Goal: Task Accomplishment & Management: Use online tool/utility

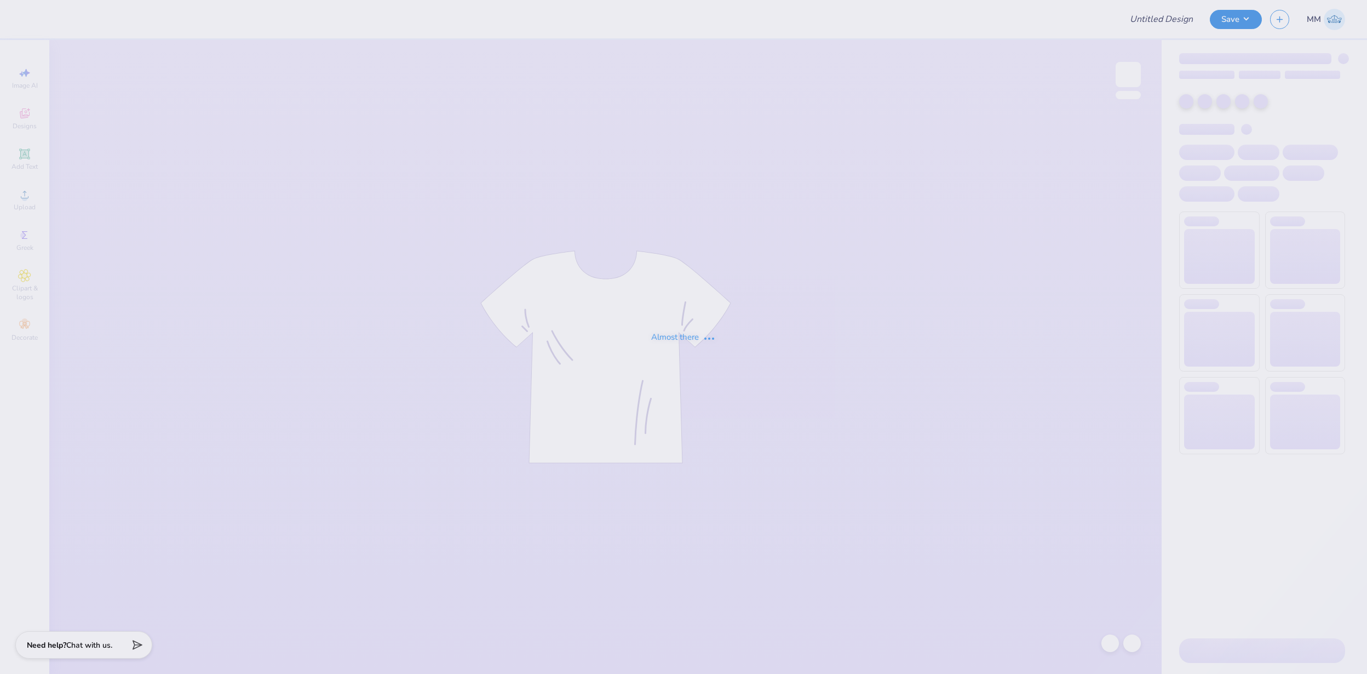
type input "FPS239324"
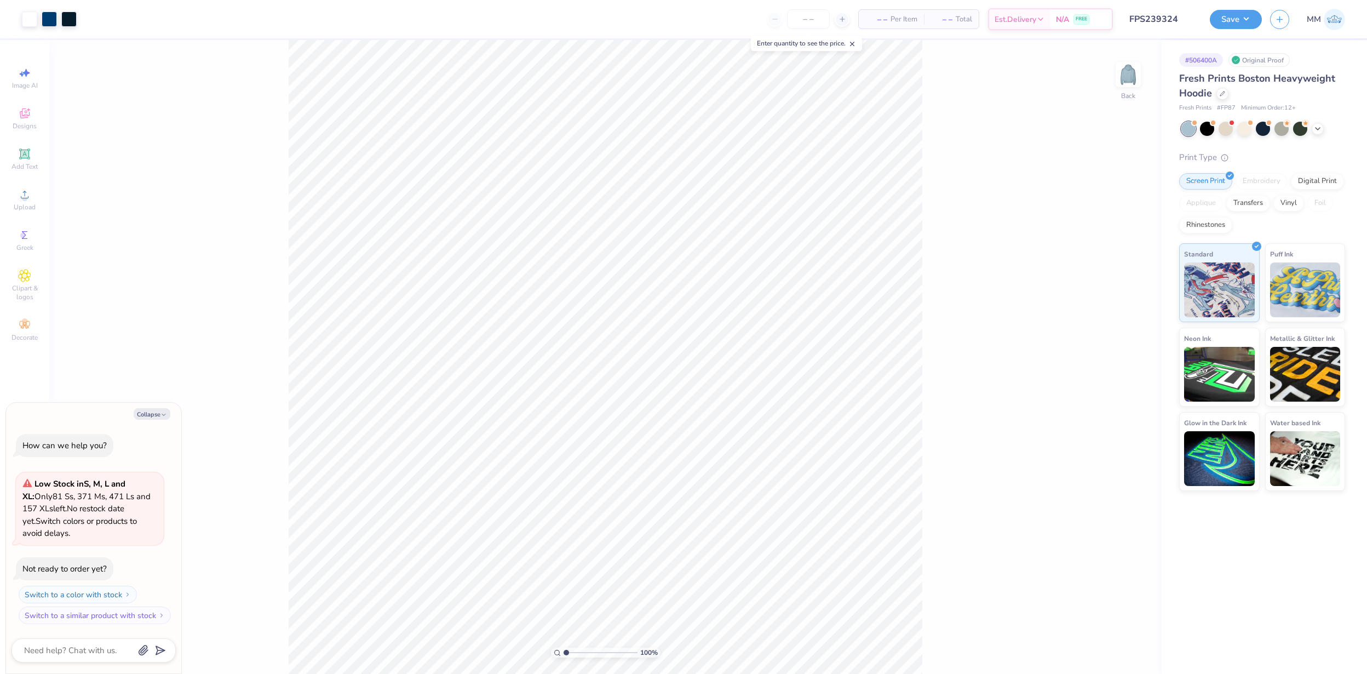
type textarea "x"
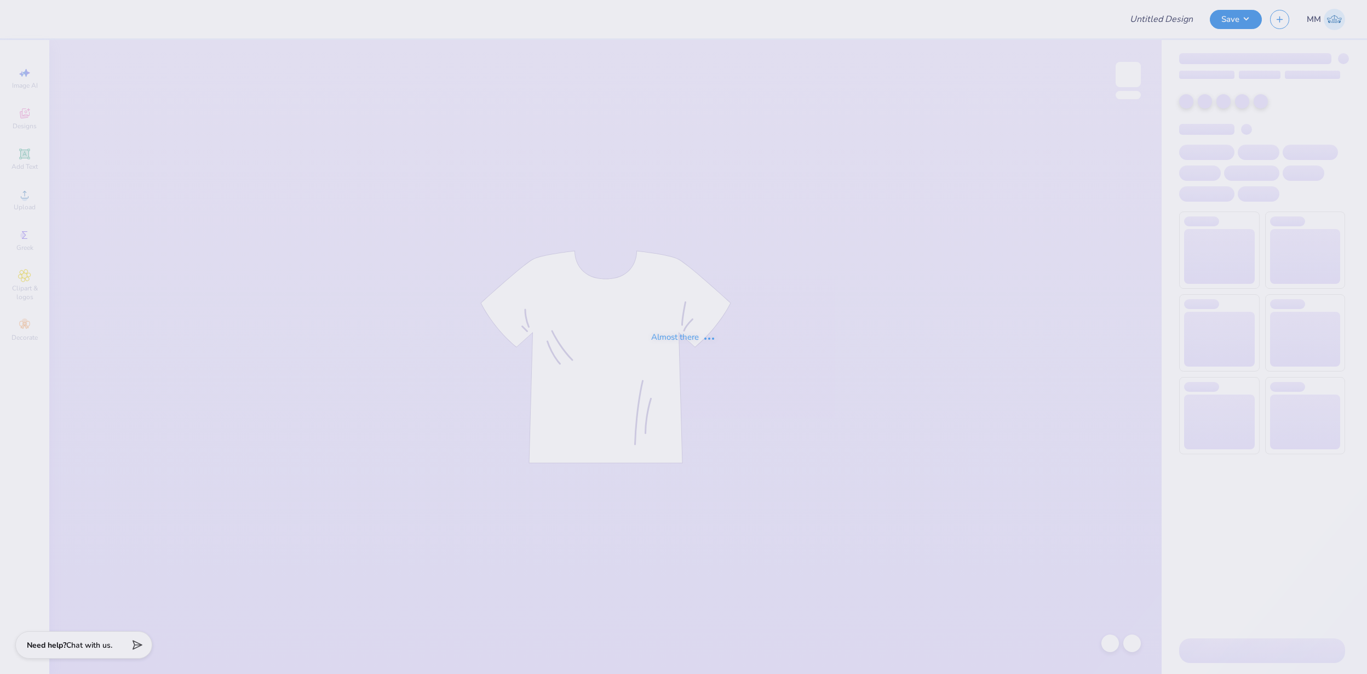
type input "FPS239346"
type input "FPS239207"
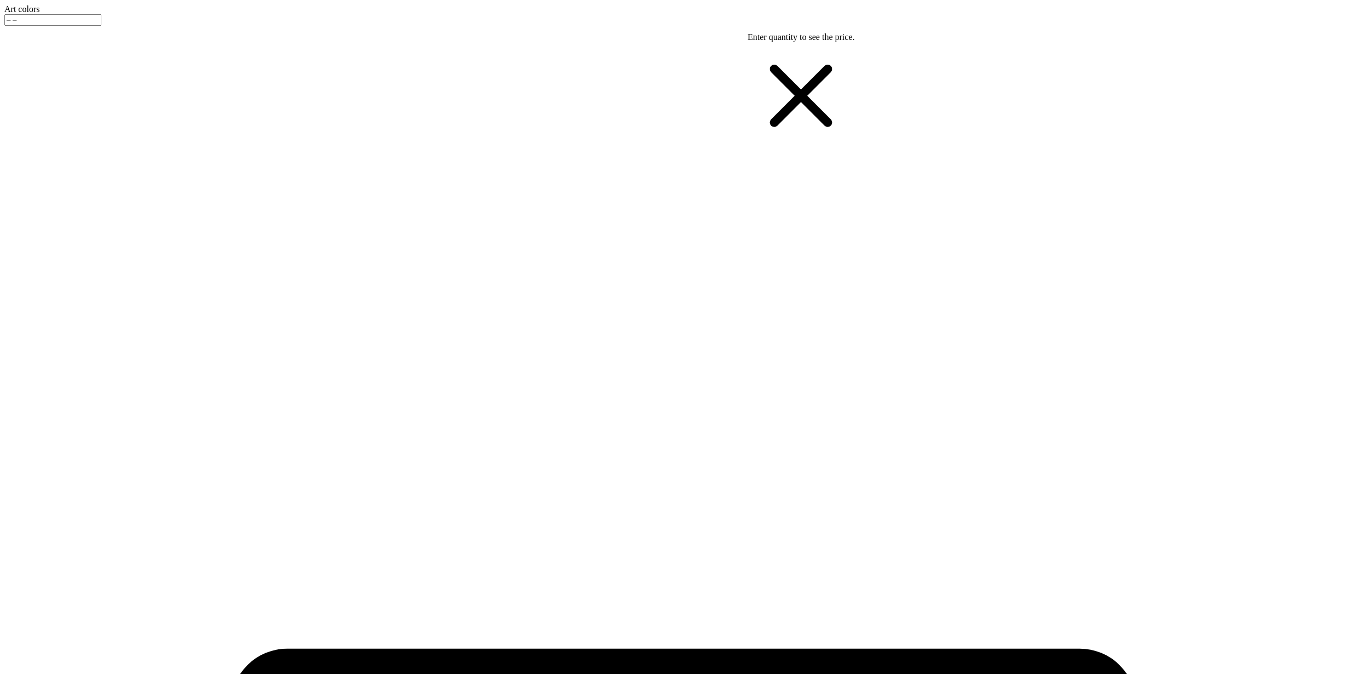
scroll to position [421, 0]
click at [1119, 84] on button "No" at bounding box center [1110, 79] width 18 height 12
click at [1197, 89] on div "Collegiate Marks Yes No Greek Marks Yes No Send a Copy to Client Yes No" at bounding box center [1139, 74] width 118 height 64
click at [1119, 63] on button "No" at bounding box center [1110, 57] width 18 height 12
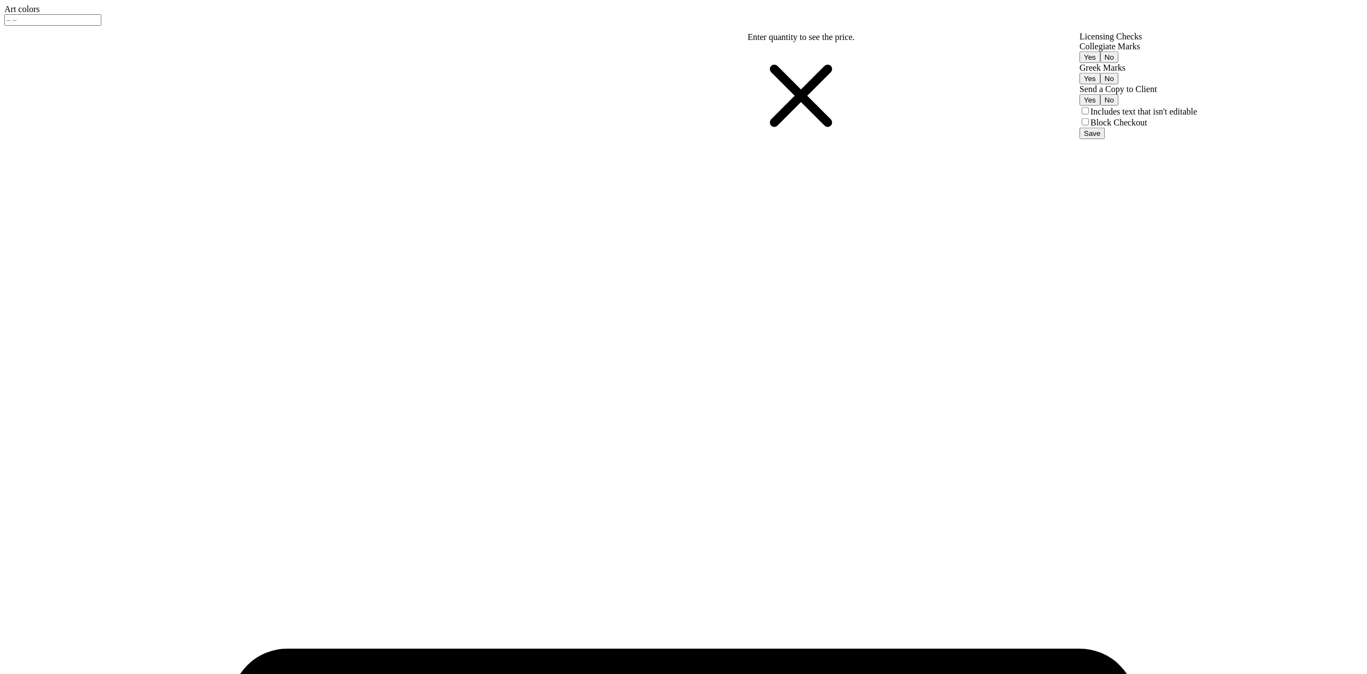
click at [1105, 139] on button "Save" at bounding box center [1092, 134] width 25 height 12
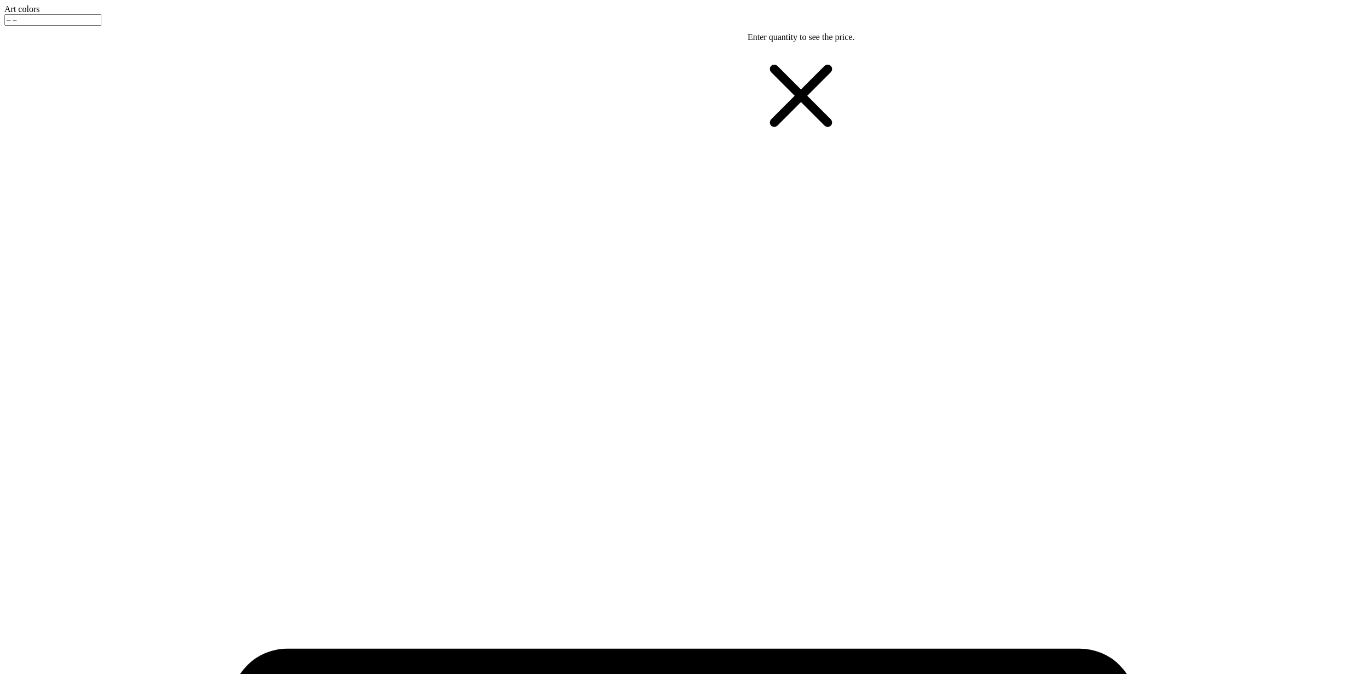
type textarea "x"
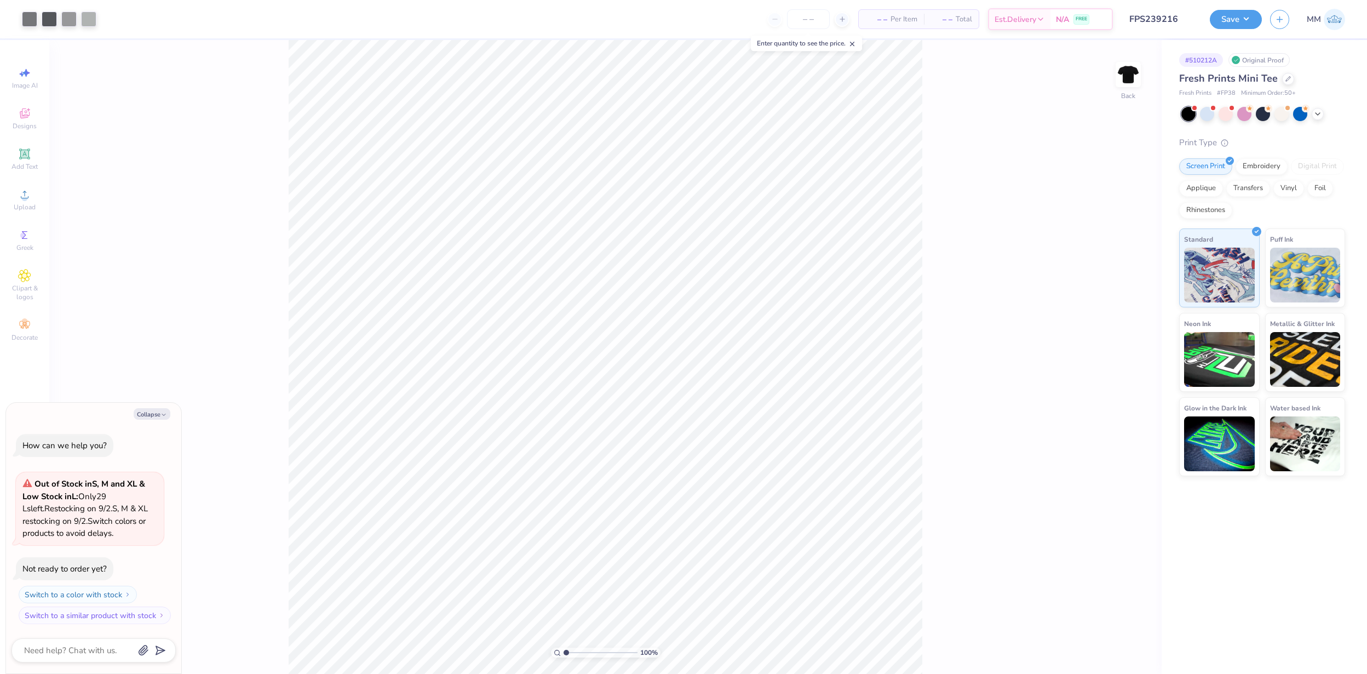
type textarea "x"
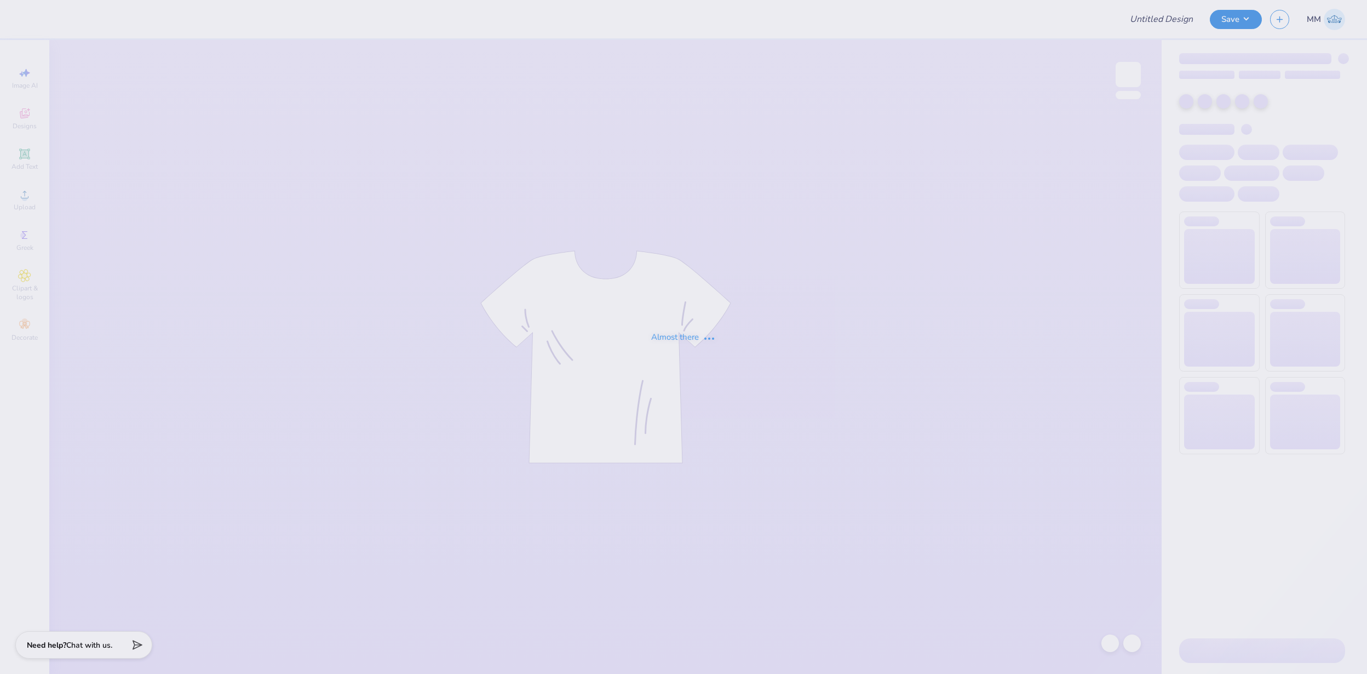
type input "FPS239242"
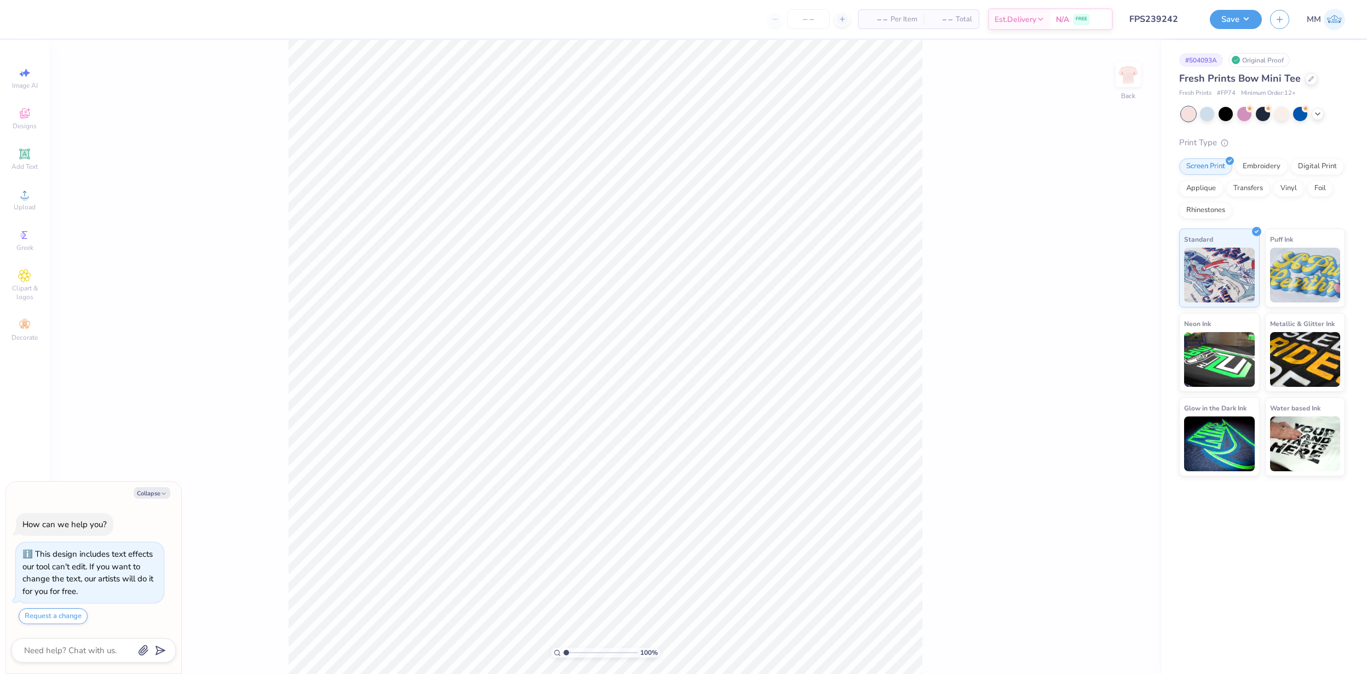
type textarea "x"
drag, startPoint x: 566, startPoint y: 650, endPoint x: 590, endPoint y: 647, distance: 24.3
type input "4.3"
click at [590, 647] on input "range" at bounding box center [601, 652] width 74 height 10
click at [26, 21] on div at bounding box center [29, 17] width 15 height 15
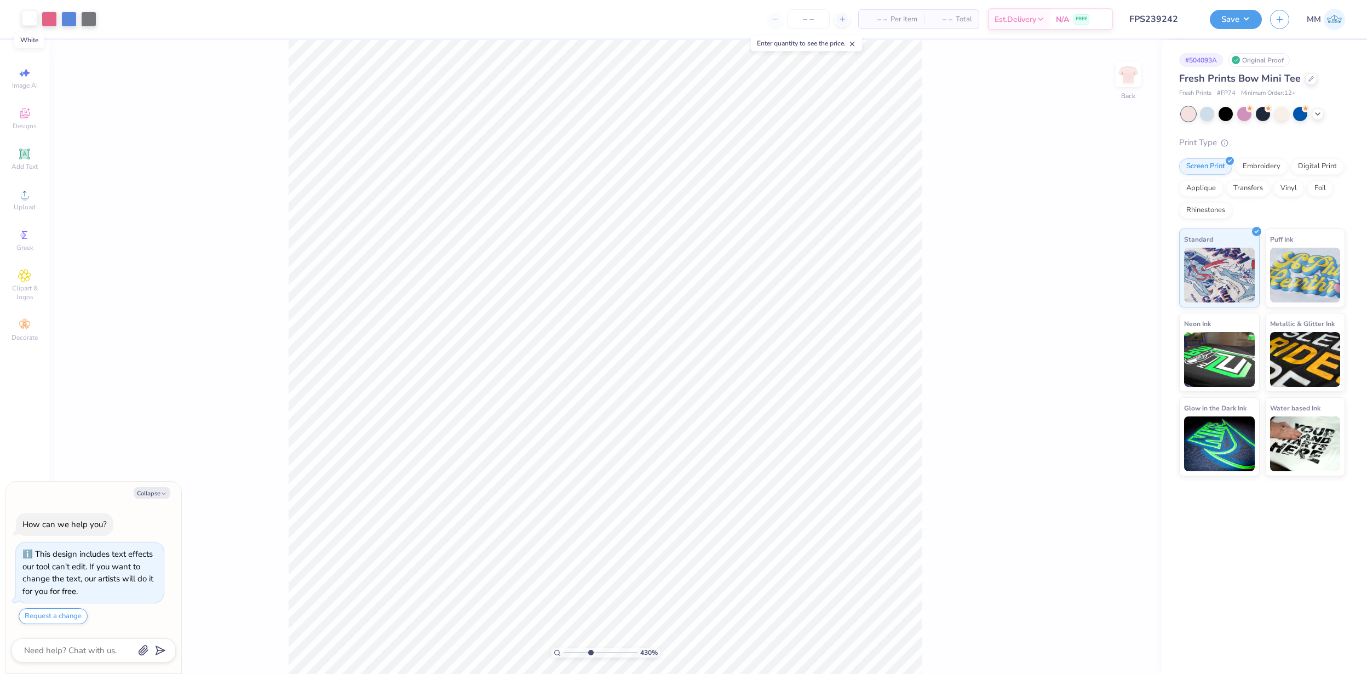
type textarea "x"
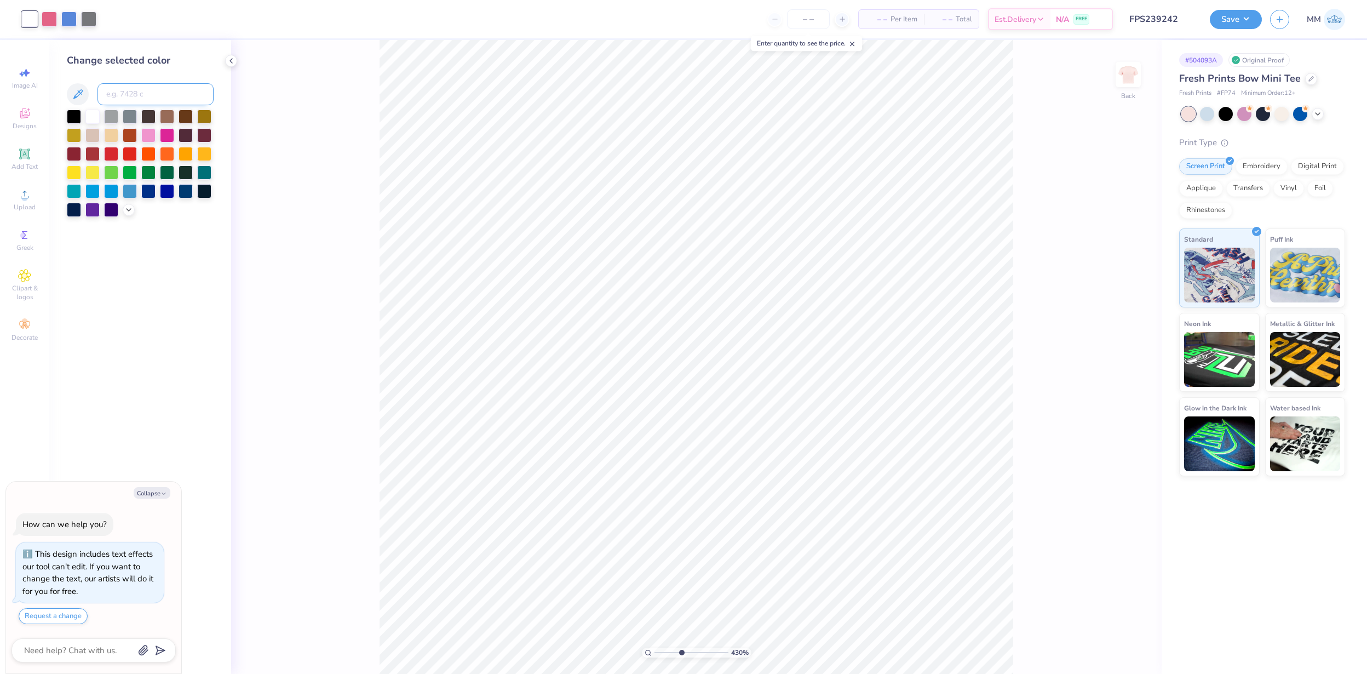
click at [147, 95] on input at bounding box center [156, 94] width 116 height 22
type input "7423"
click at [1107, 640] on icon at bounding box center [1108, 640] width 2 height 2
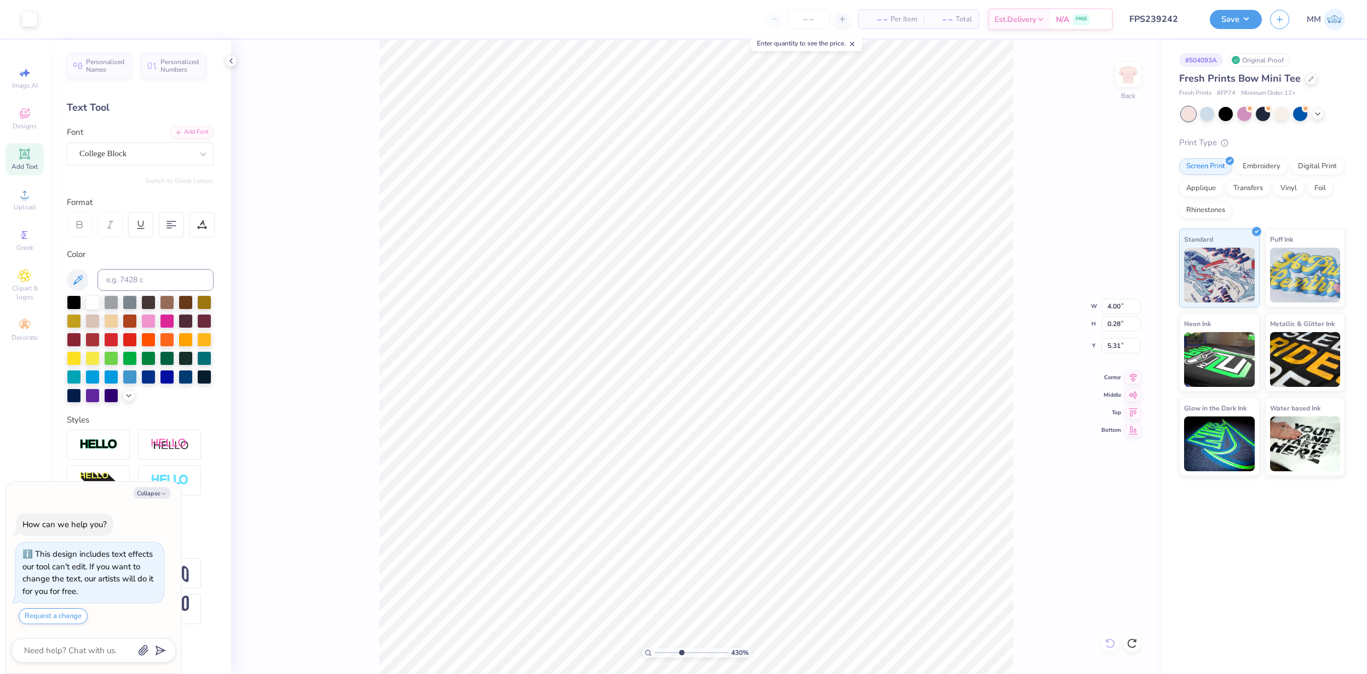
type textarea "x"
click at [166, 274] on input at bounding box center [156, 280] width 116 height 22
type input "7"
type textarea "x"
type input "5.50"
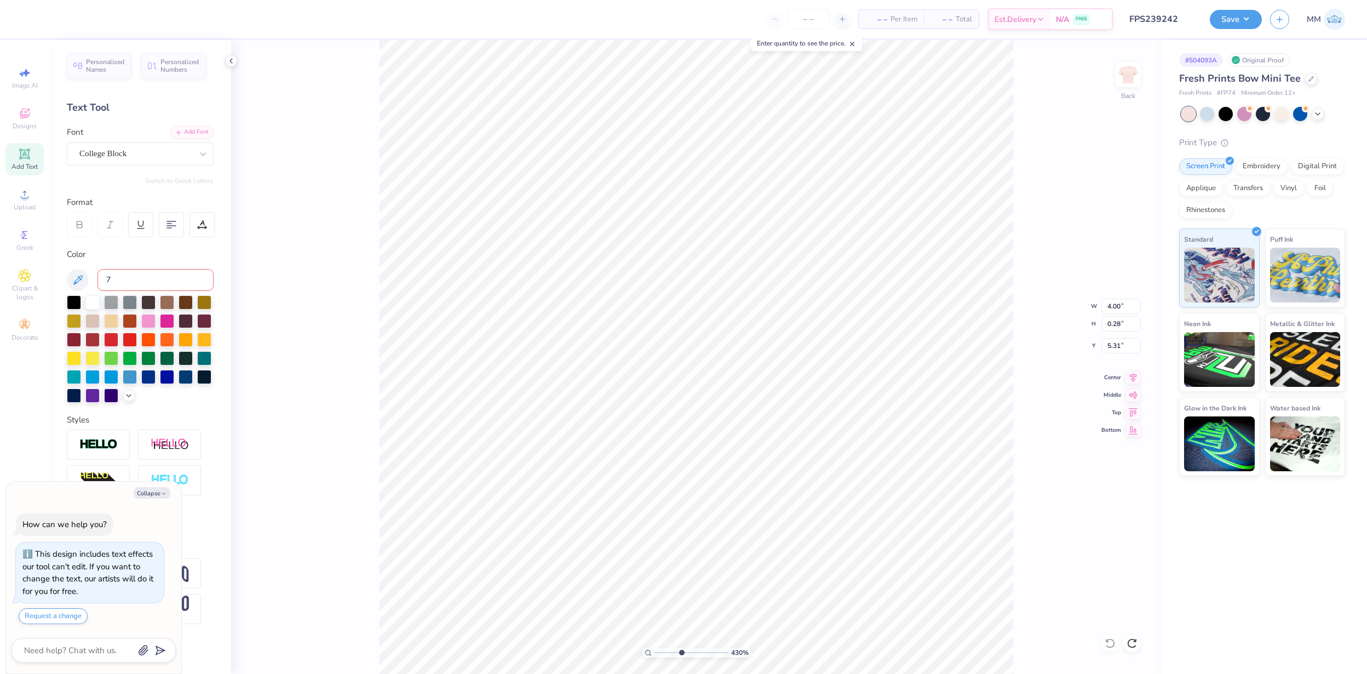
type input "2.15"
type input "3.00"
click at [65, 19] on div at bounding box center [68, 17] width 15 height 15
type textarea "x"
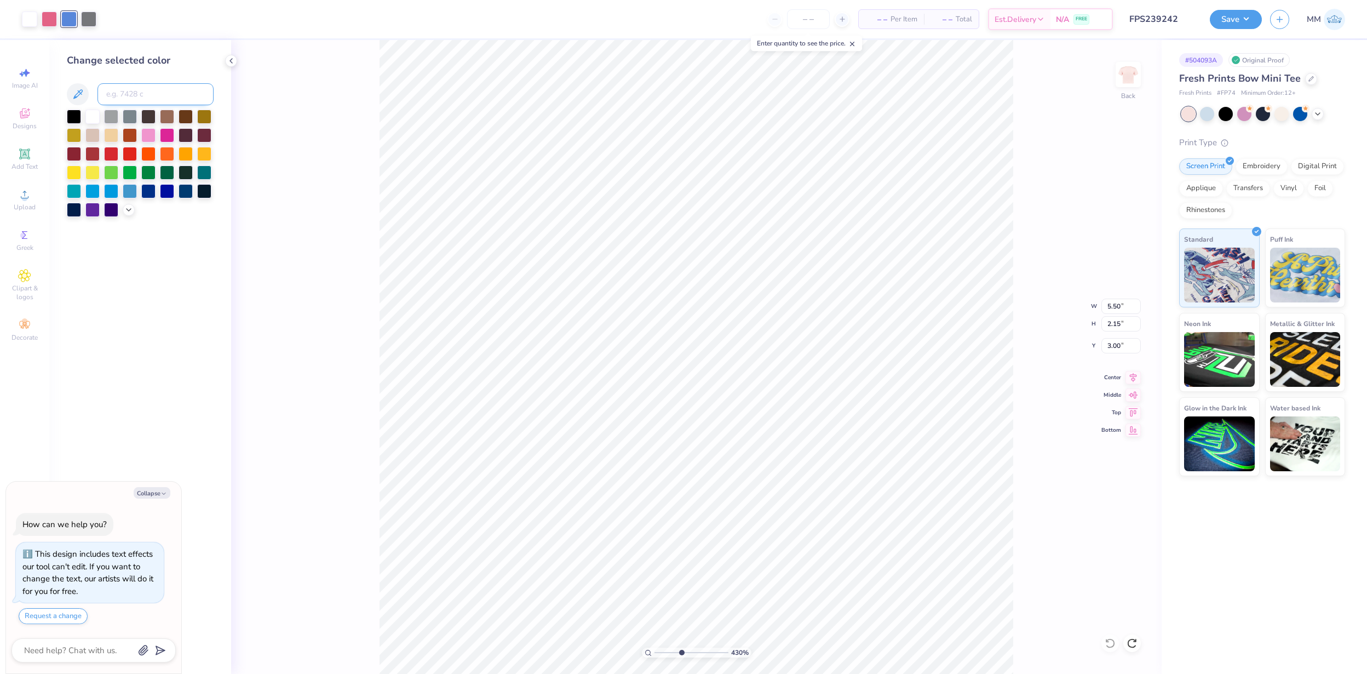
click at [135, 87] on input at bounding box center [156, 94] width 116 height 22
type input "7423"
type textarea "x"
click at [150, 94] on input at bounding box center [156, 94] width 116 height 22
type input "7423"
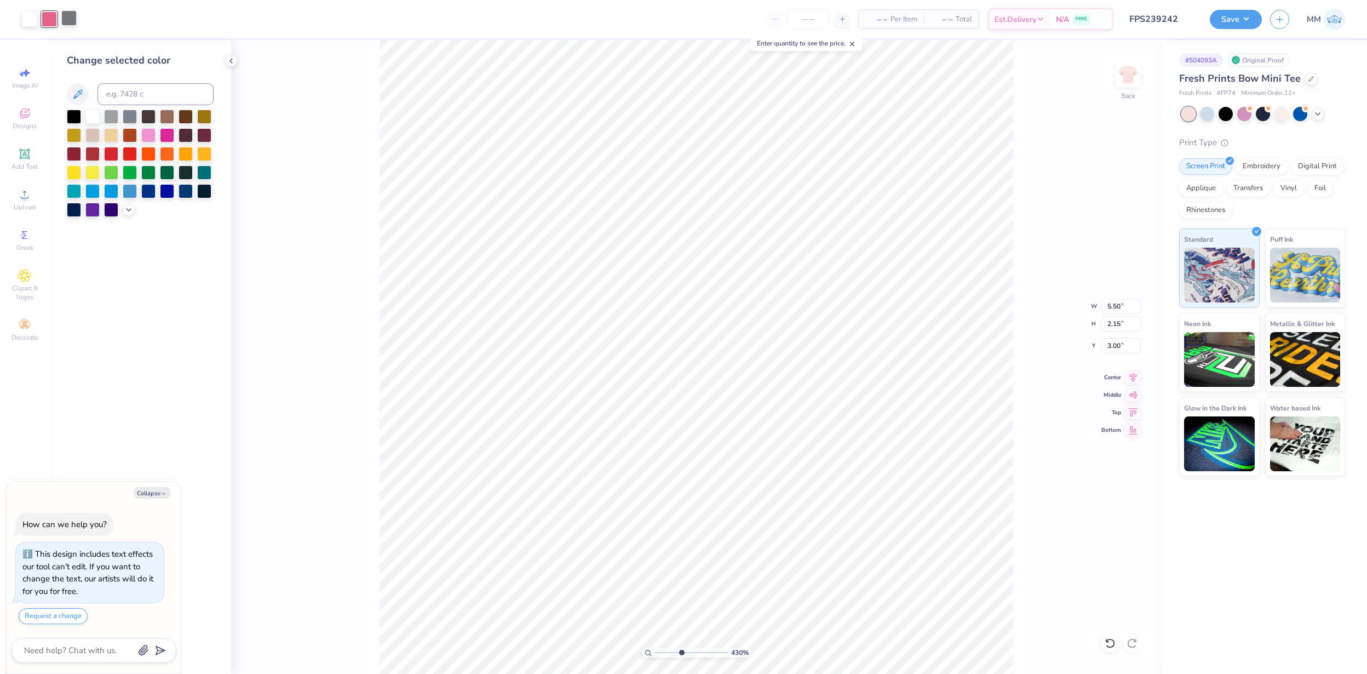
click at [66, 16] on div at bounding box center [68, 17] width 15 height 15
type textarea "x"
click at [156, 98] on input at bounding box center [156, 94] width 116 height 22
type input "7423"
click at [1082, 590] on div "430 % Back W 5.50 5.50 " H 2.15 2.15 " Y 3.00 3.00 " Center Middle Top Bottom" at bounding box center [696, 357] width 931 height 634
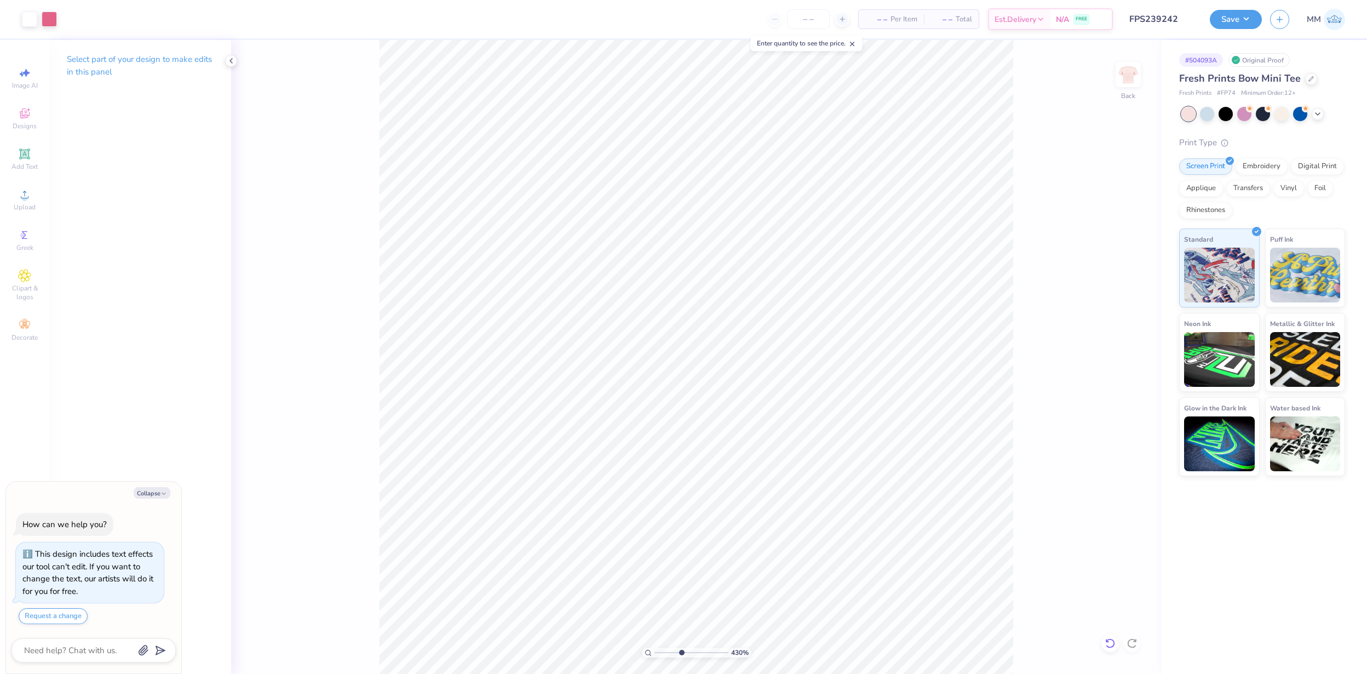
click at [1111, 637] on div at bounding box center [1111, 643] width 18 height 18
click at [1111, 637] on div "430 % Back" at bounding box center [696, 357] width 931 height 634
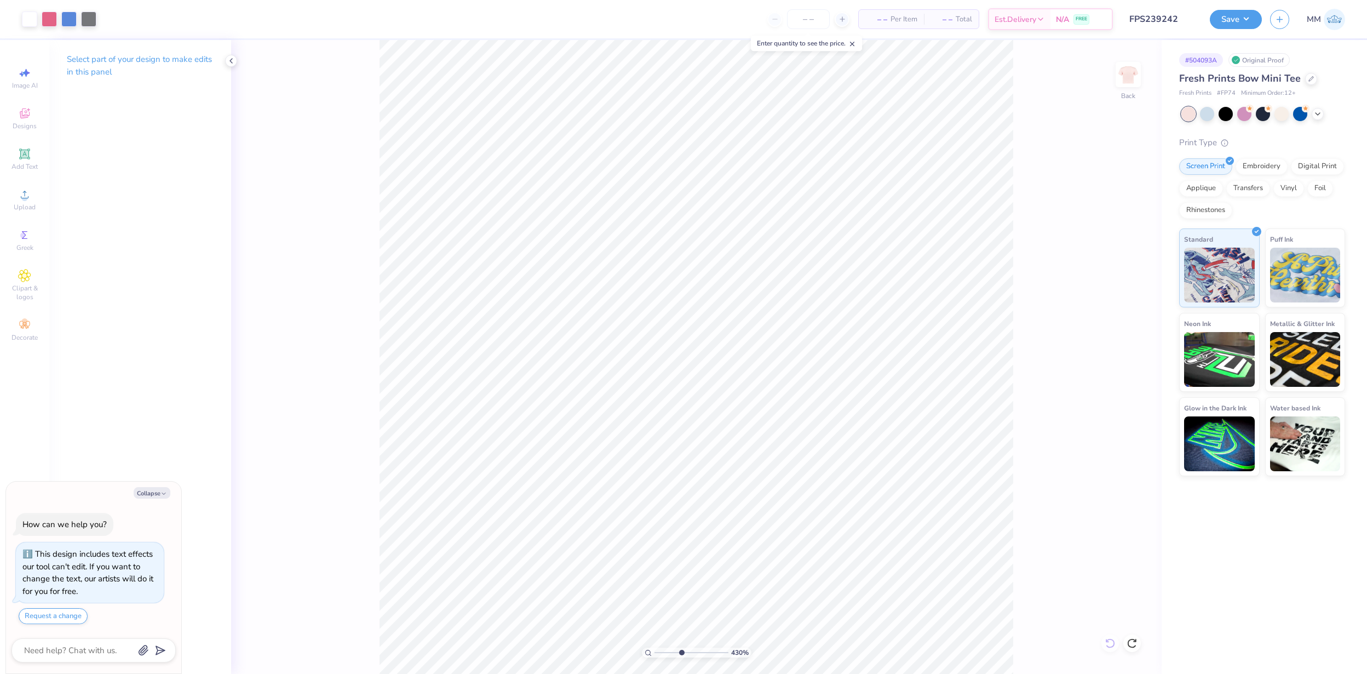
click at [1111, 637] on div "430 % Back" at bounding box center [696, 357] width 931 height 634
click at [1284, 115] on div at bounding box center [1282, 113] width 14 height 14
click at [1316, 111] on icon at bounding box center [1318, 112] width 9 height 9
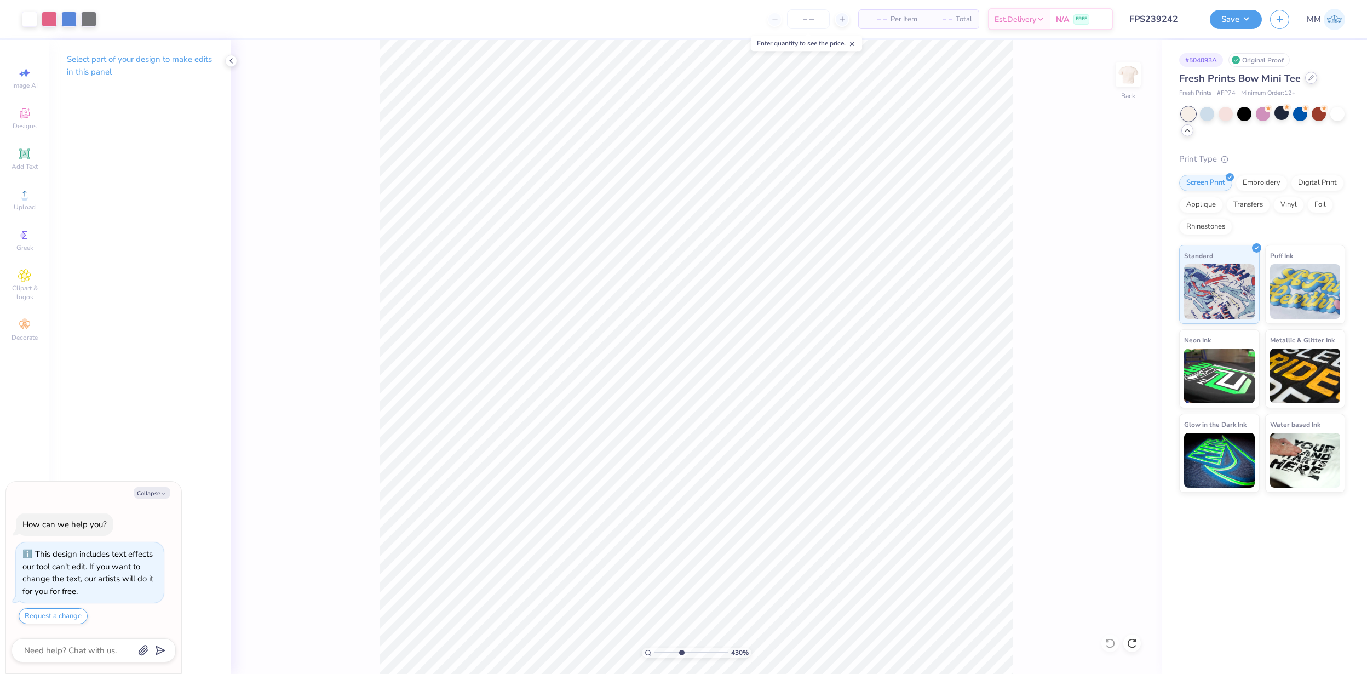
click at [1310, 77] on icon at bounding box center [1311, 77] width 5 height 5
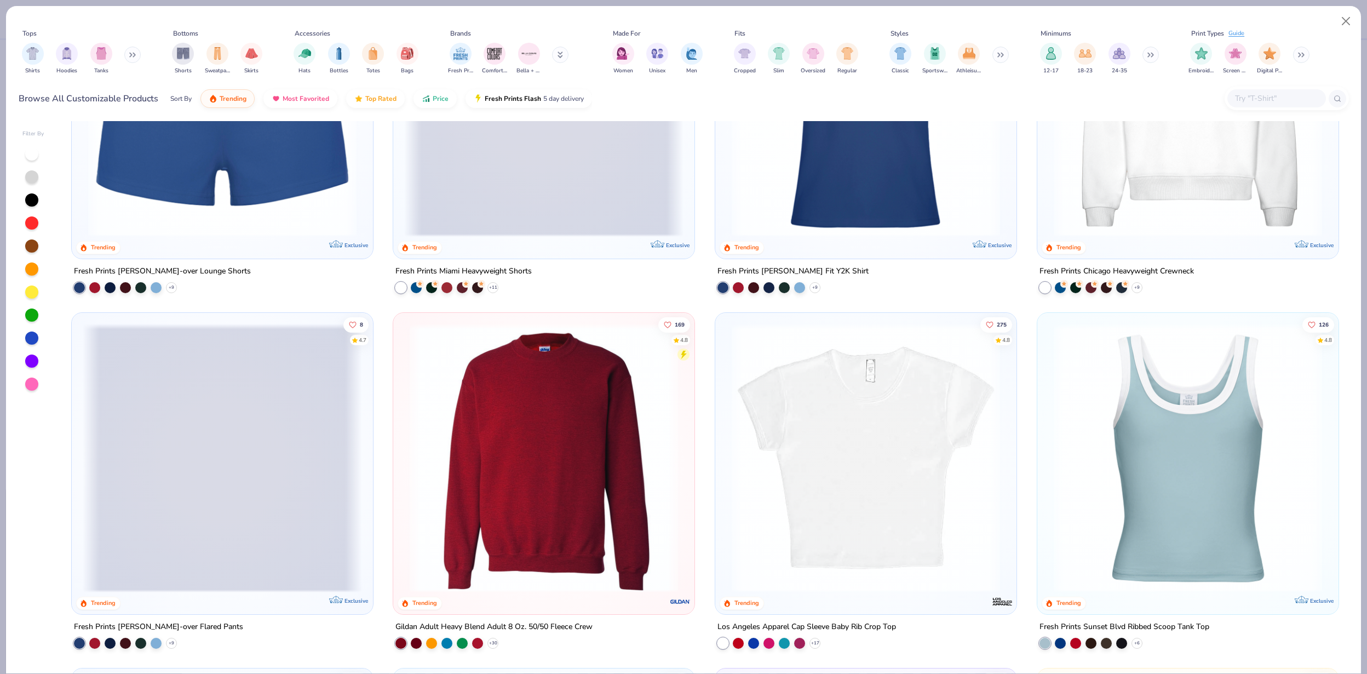
scroll to position [1302, 0]
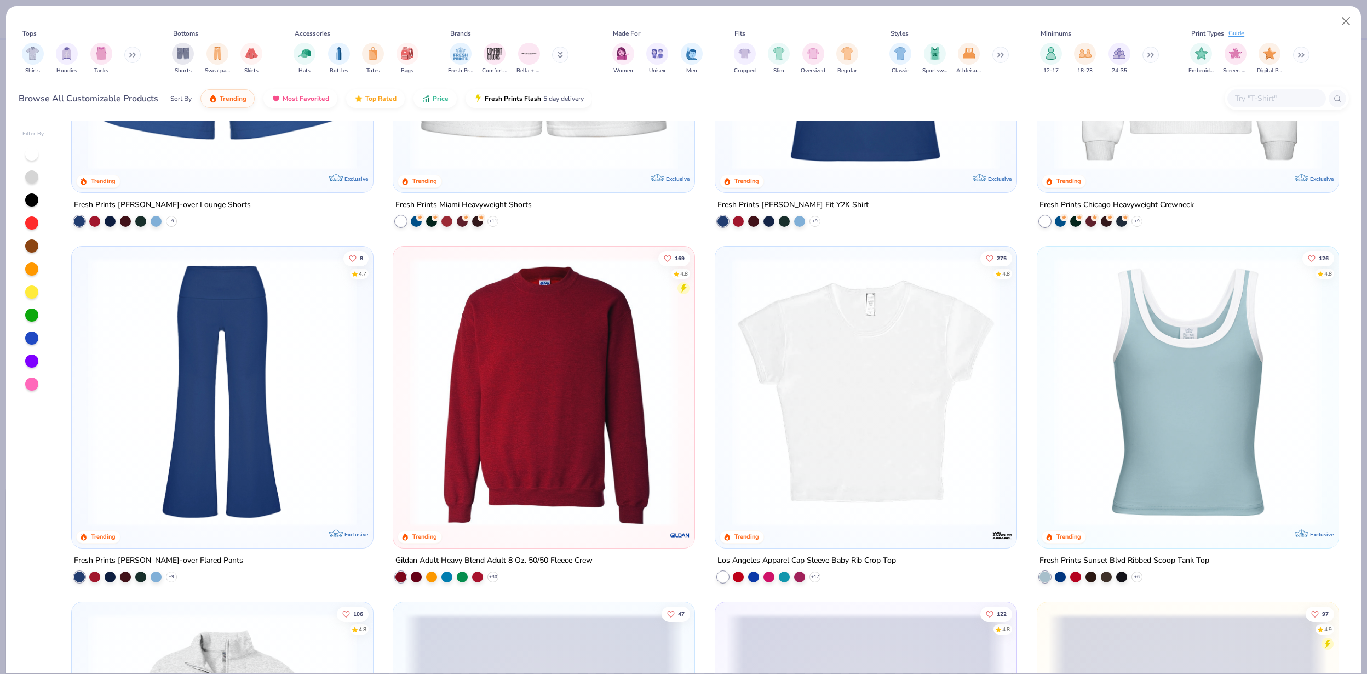
click at [822, 433] on img at bounding box center [865, 391] width 279 height 268
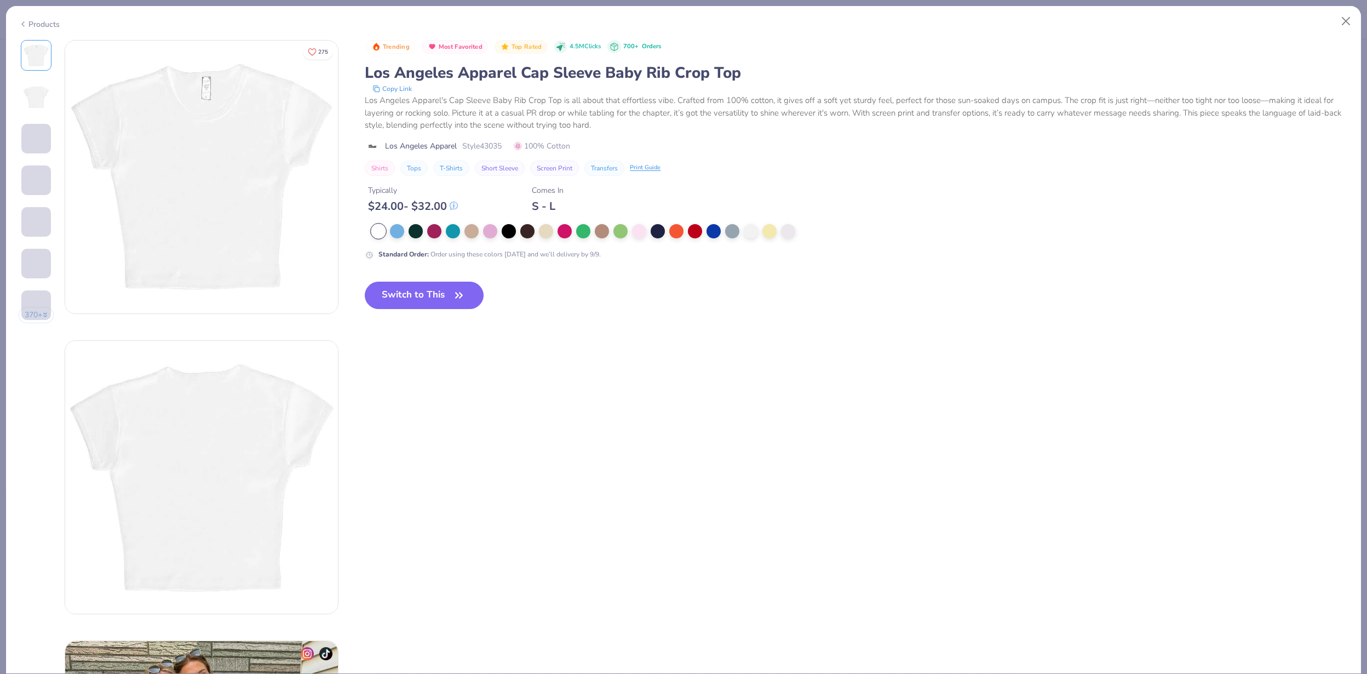
click at [378, 232] on div at bounding box center [378, 231] width 14 height 14
click at [409, 297] on button "Switch to This" at bounding box center [424, 295] width 119 height 27
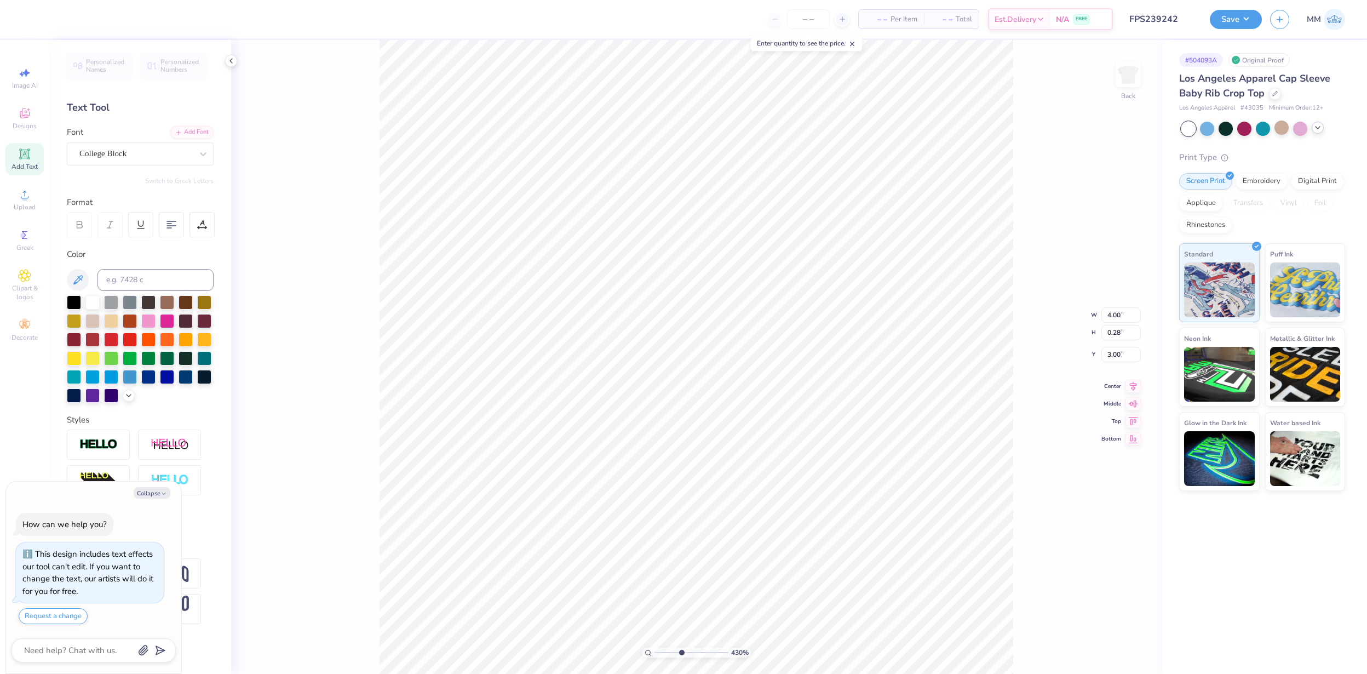
click at [1191, 131] on div at bounding box center [1189, 129] width 14 height 14
type textarea "x"
type input "1"
click at [655, 650] on input "range" at bounding box center [692, 652] width 74 height 10
type textarea "x"
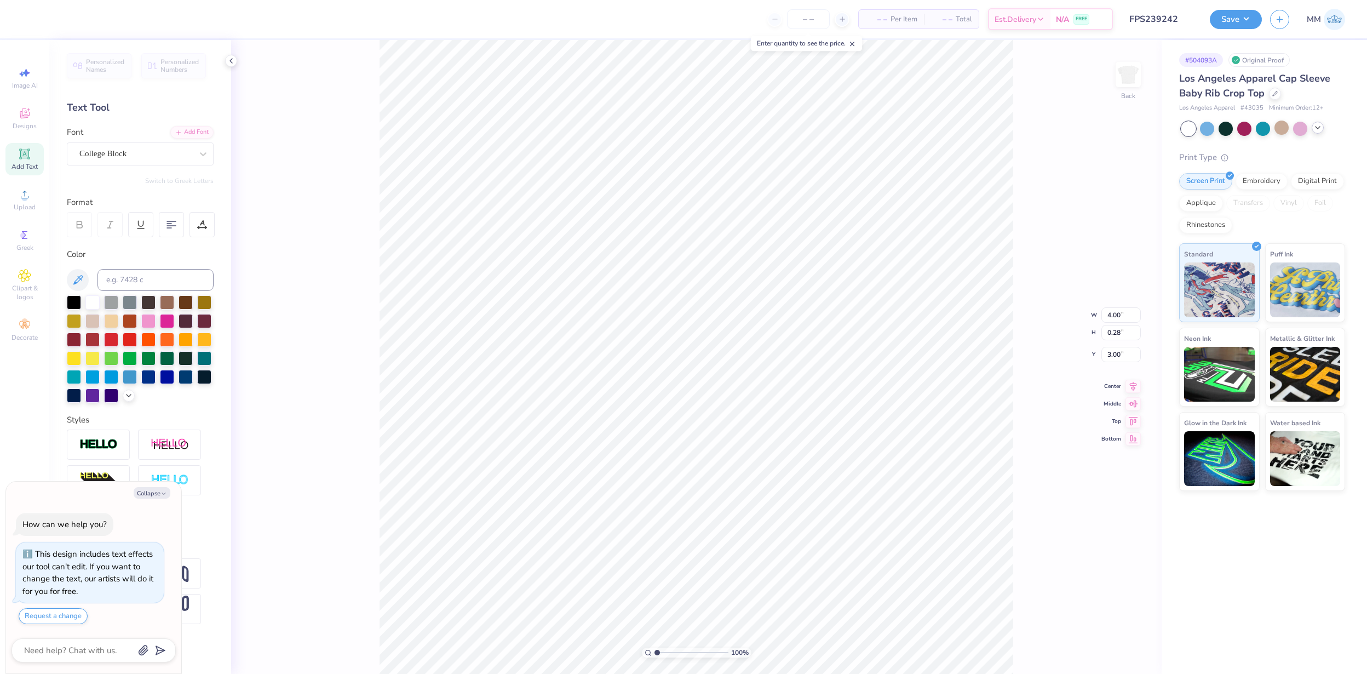
type input "5.50"
type input "2.15"
type input "0.69"
type textarea "x"
click at [164, 277] on input at bounding box center [156, 280] width 116 height 22
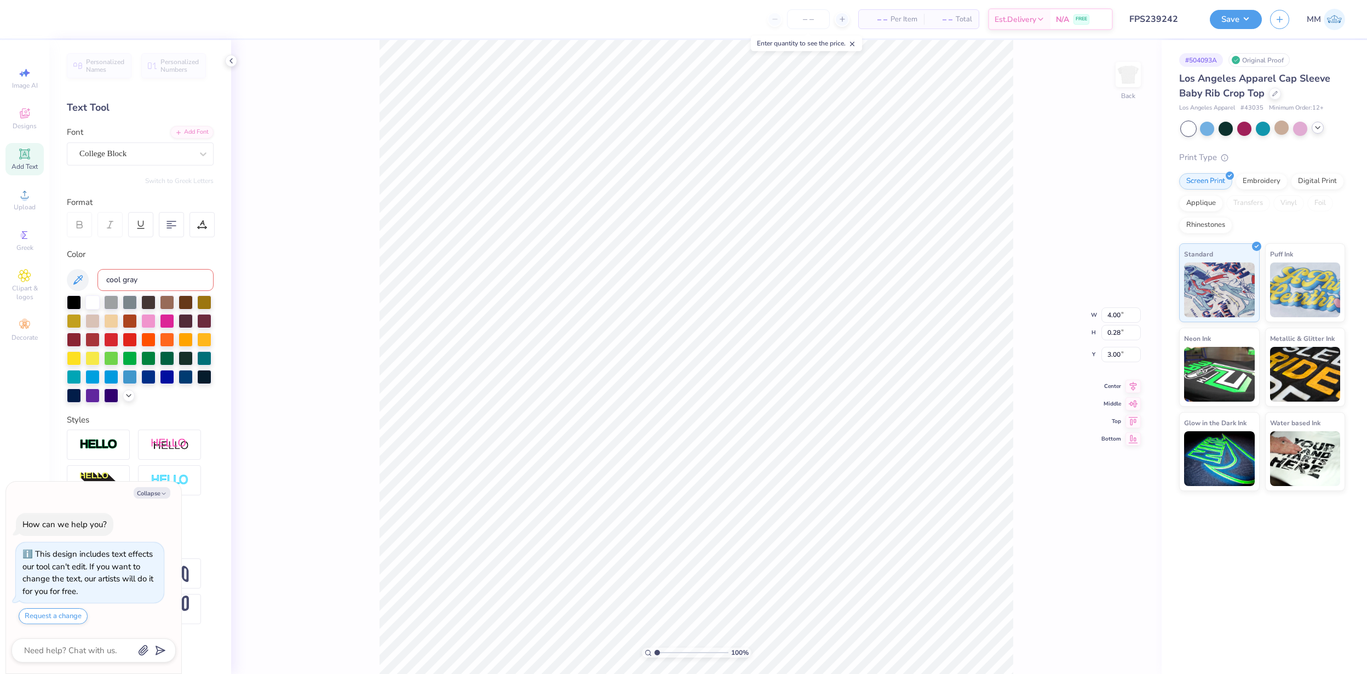
type input "cool gray 9"
type textarea "x"
type input "1.43"
type textarea "x"
type input "6.00"
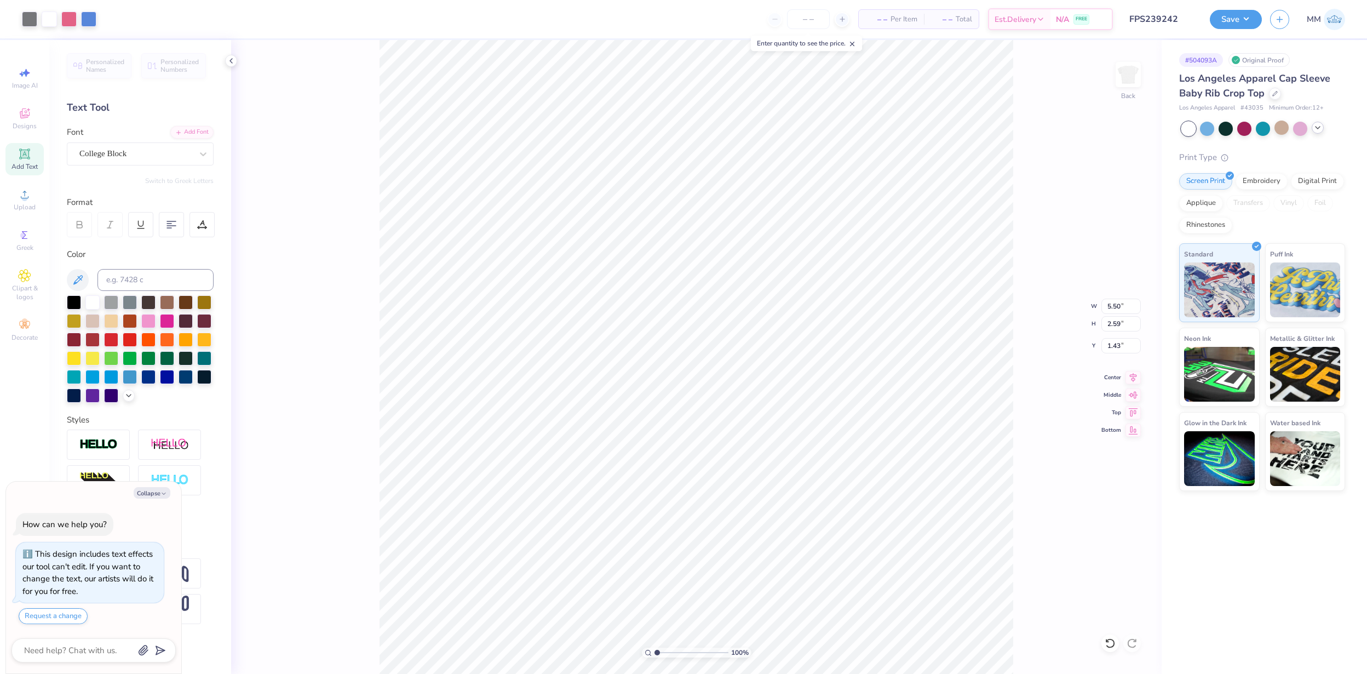
type input "2.82"
type textarea "x"
type input "6.68"
type input "3.14"
type input "1.11"
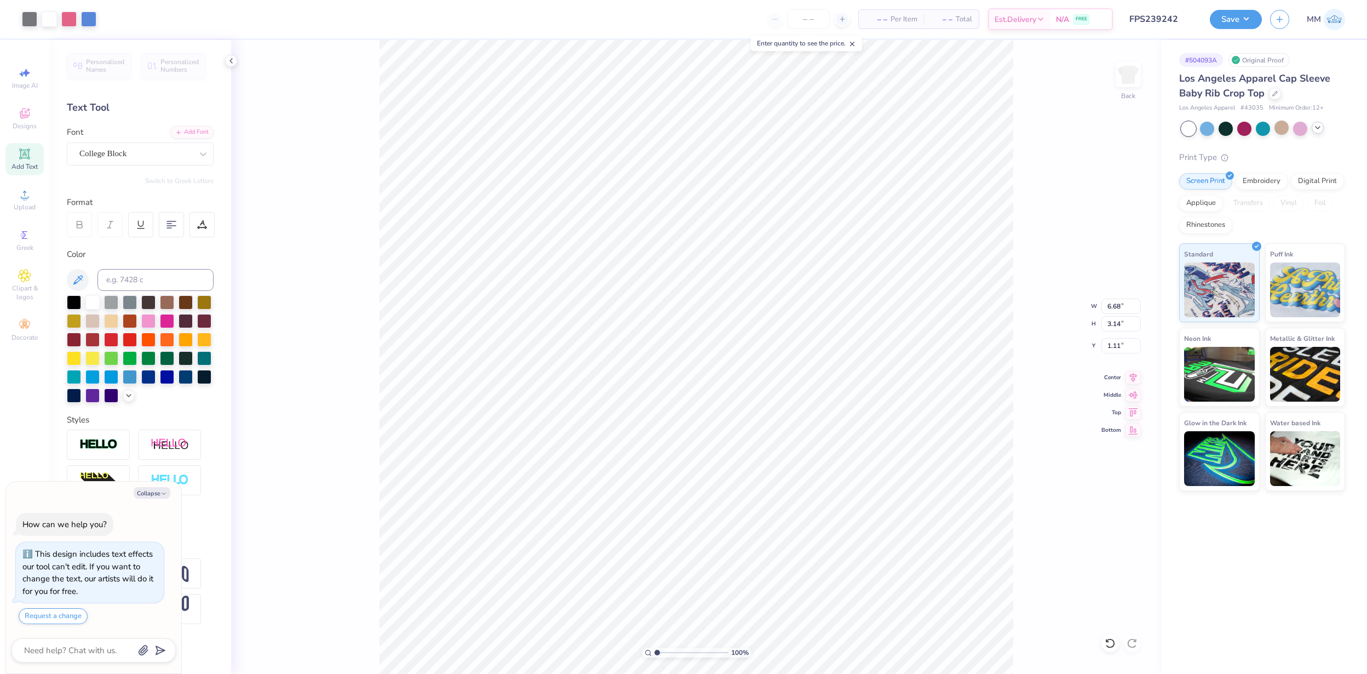
type textarea "x"
type input "1.10"
click at [1237, 24] on button "Save" at bounding box center [1236, 17] width 52 height 19
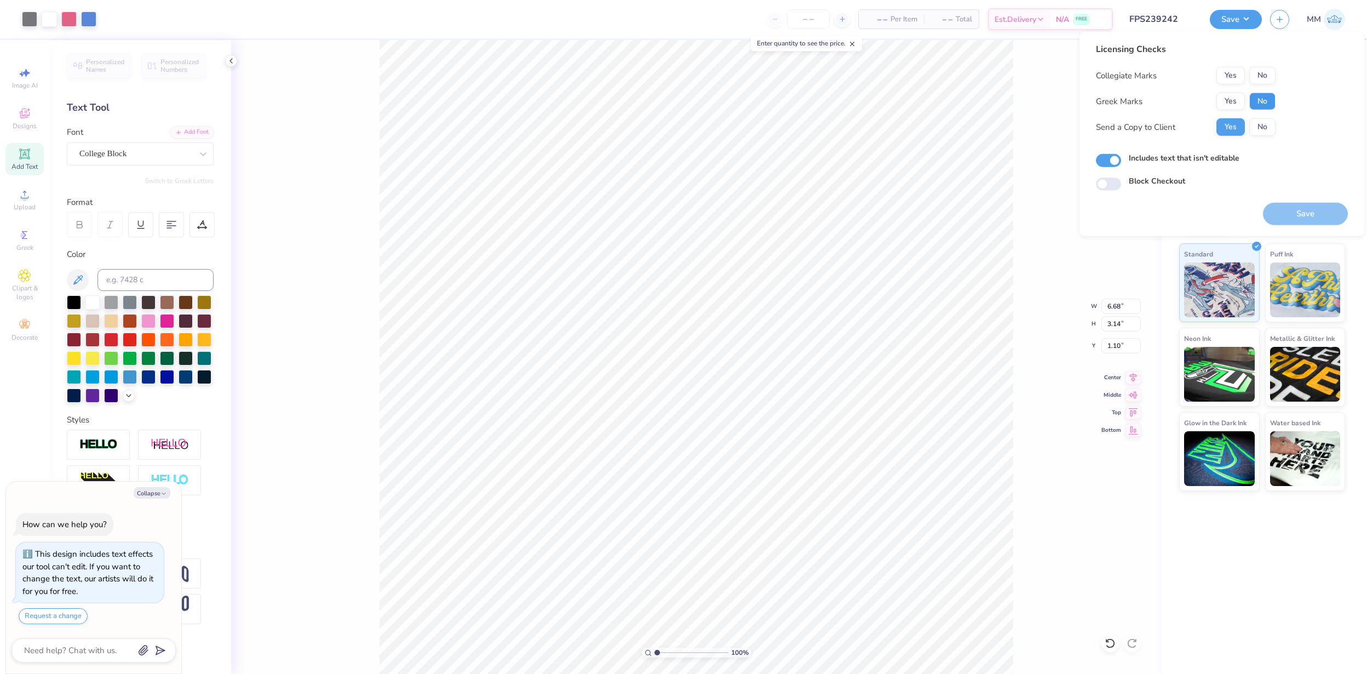
click at [1260, 106] on button "No" at bounding box center [1263, 102] width 26 height 18
click at [1260, 78] on button "No" at bounding box center [1263, 76] width 26 height 18
click at [1289, 209] on button "Save" at bounding box center [1305, 214] width 85 height 22
type textarea "x"
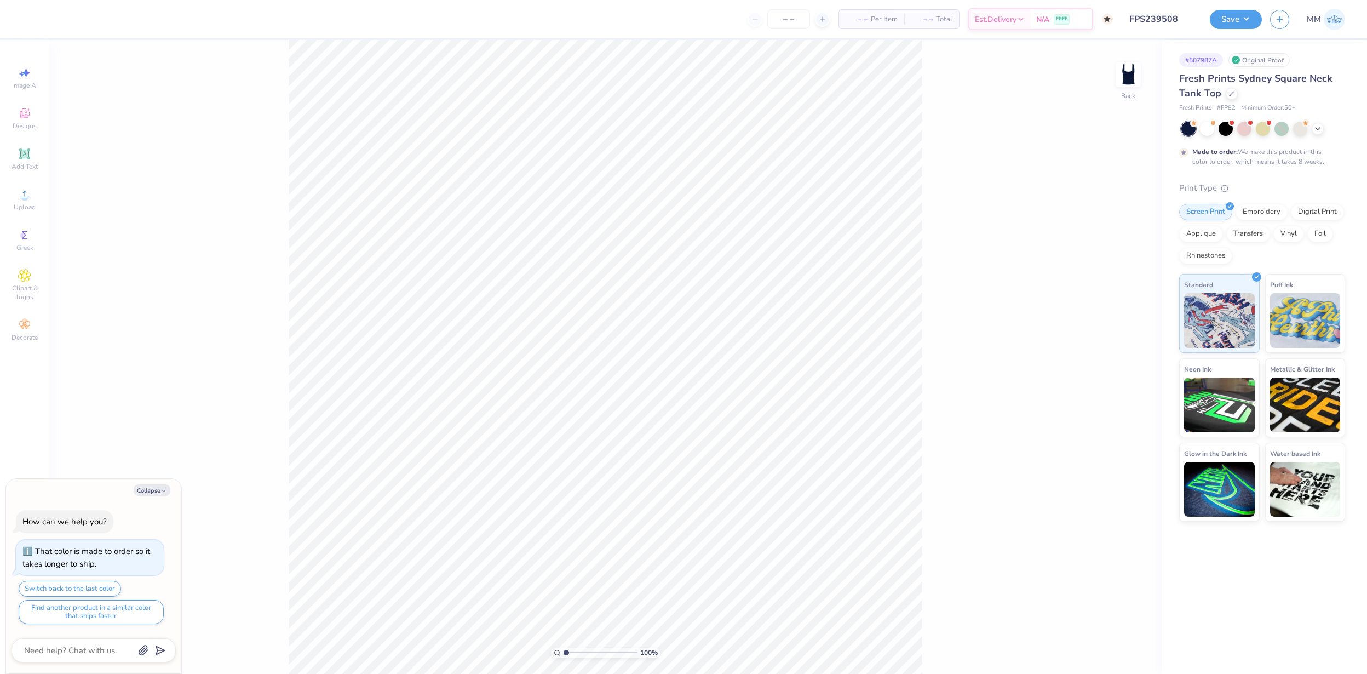
type textarea "x"
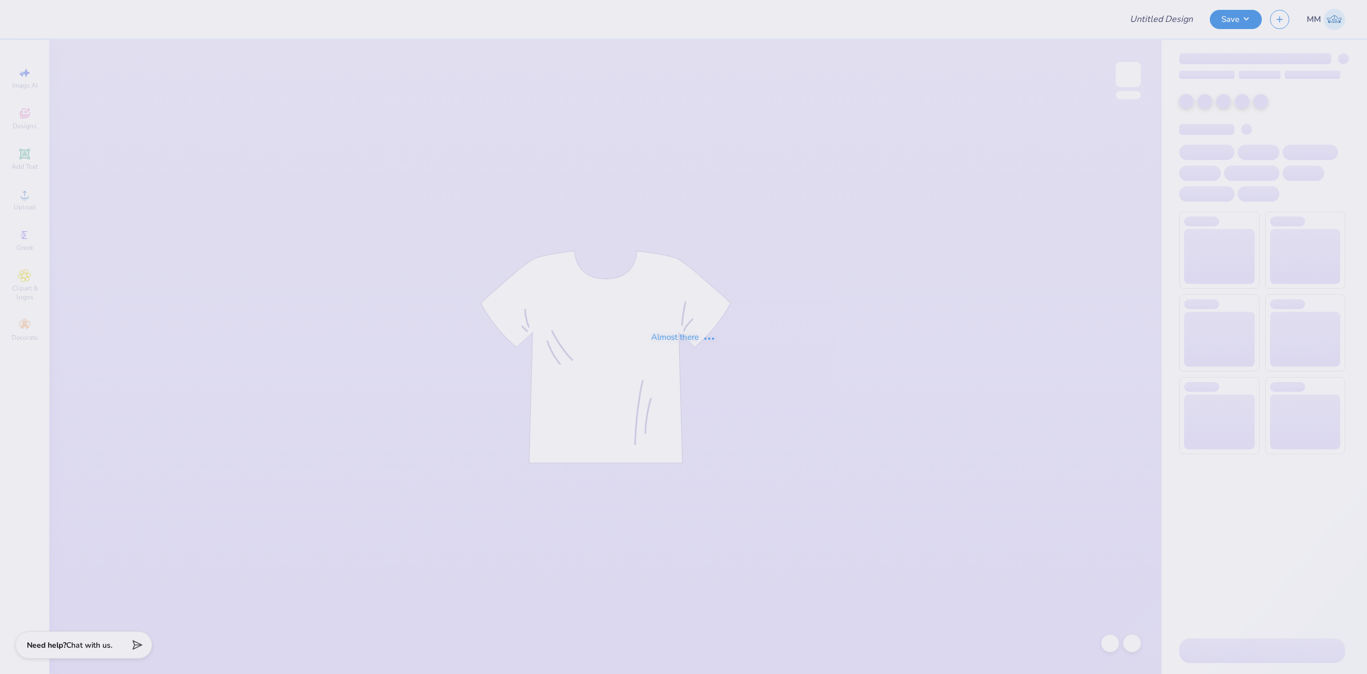
type input "FPS239509"
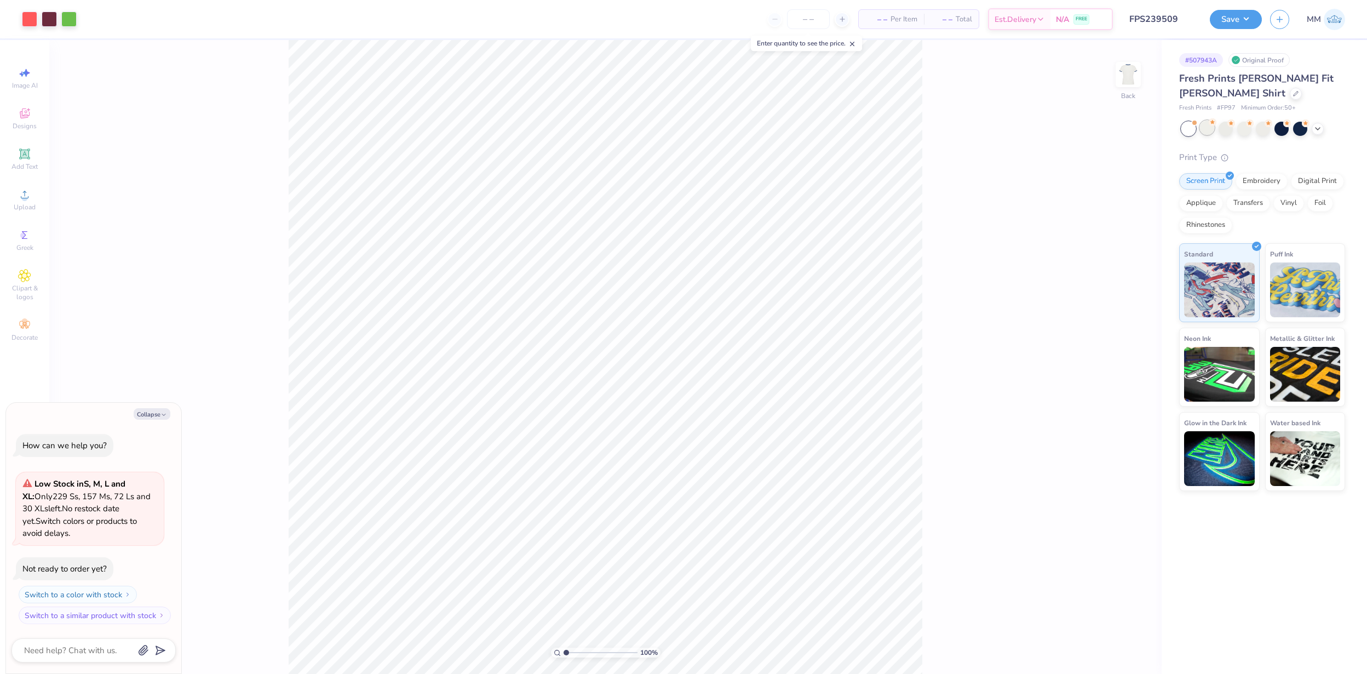
click at [1207, 129] on div at bounding box center [1207, 128] width 14 height 14
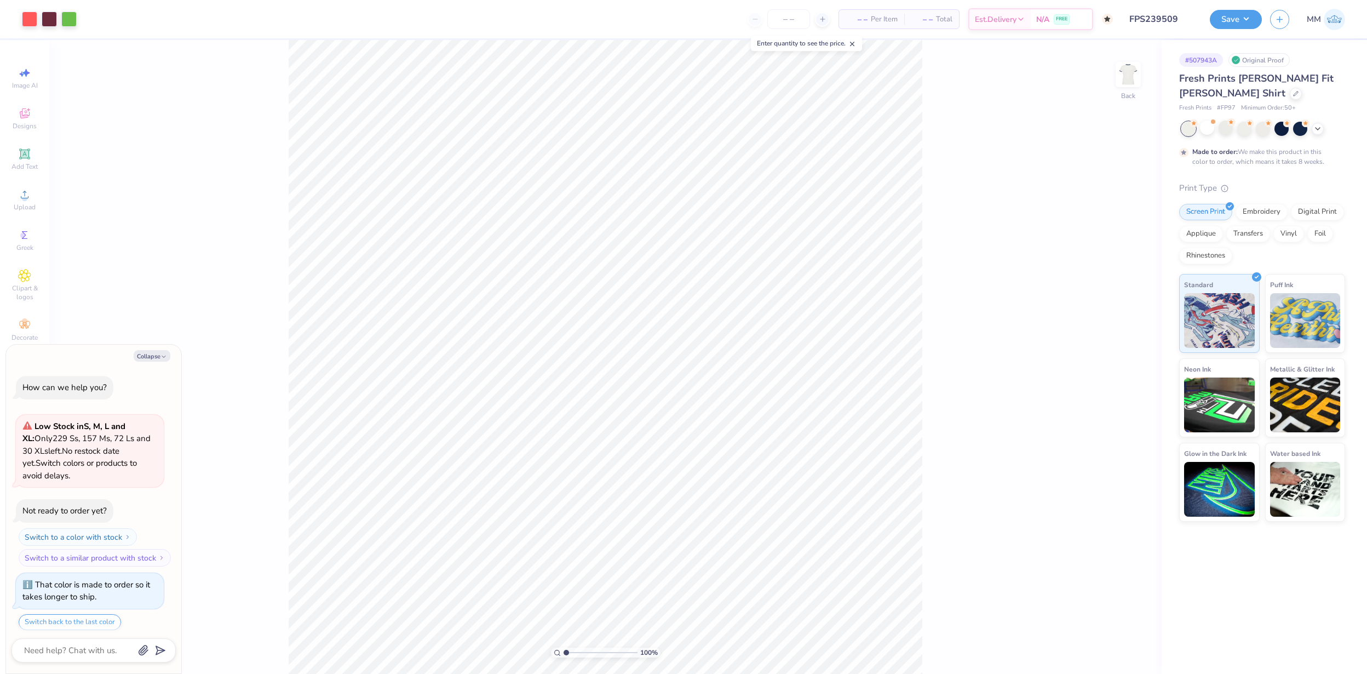
scroll to position [32, 0]
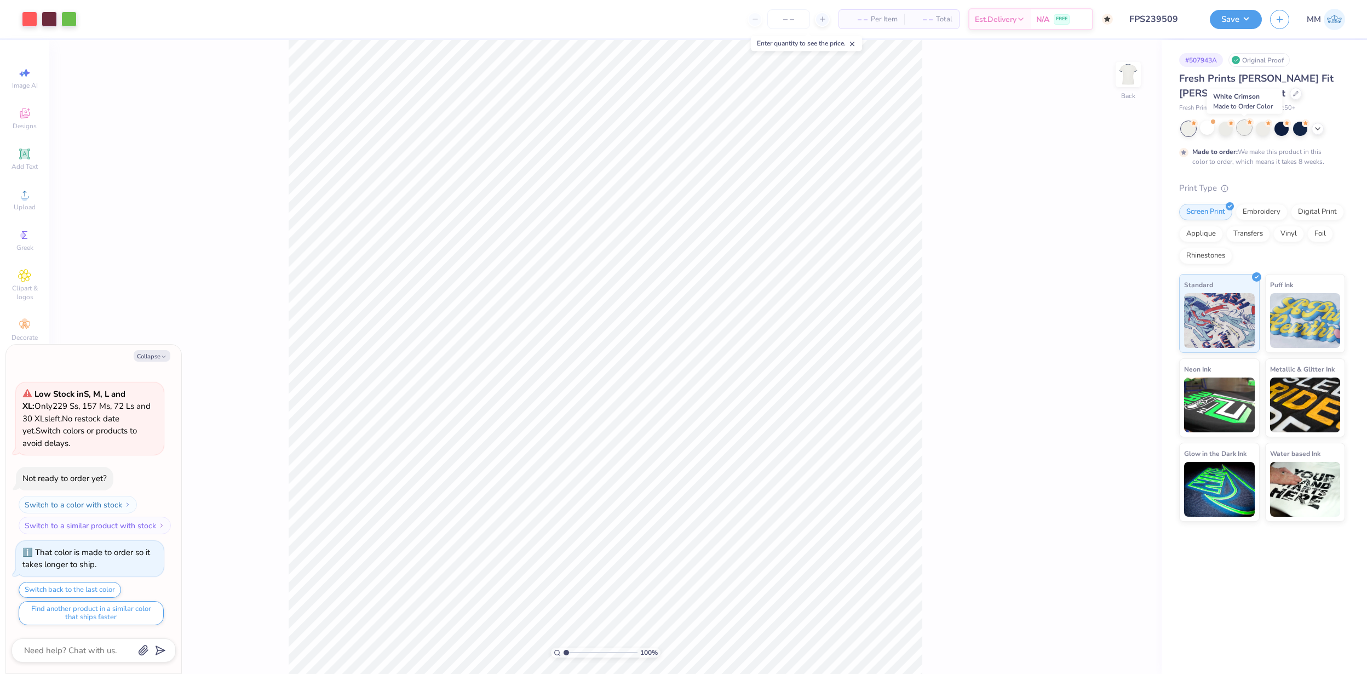
click at [1250, 132] on div at bounding box center [1244, 128] width 14 height 14
type textarea "x"
type input "2.39"
click at [1241, 18] on button "Save" at bounding box center [1236, 17] width 52 height 19
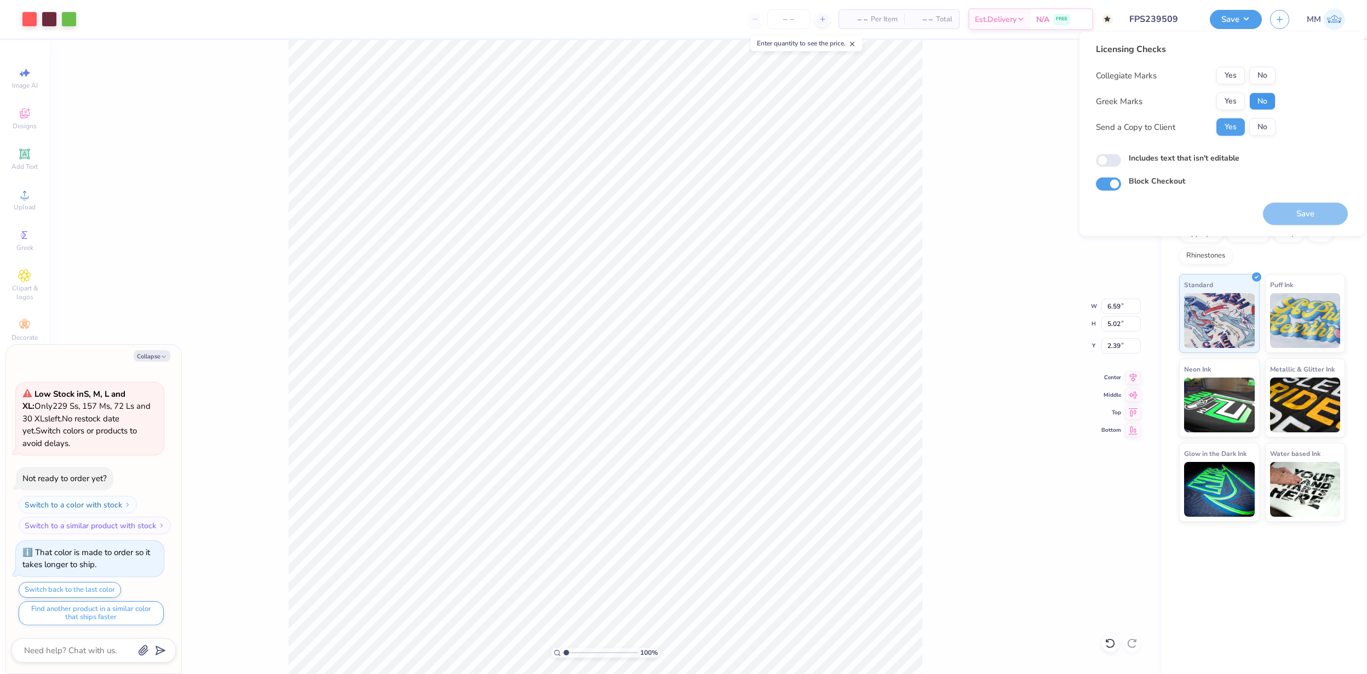
click at [1259, 108] on button "No" at bounding box center [1263, 102] width 26 height 18
click at [1260, 78] on button "No" at bounding box center [1263, 76] width 26 height 18
click at [1304, 209] on button "Save" at bounding box center [1305, 214] width 85 height 22
type textarea "x"
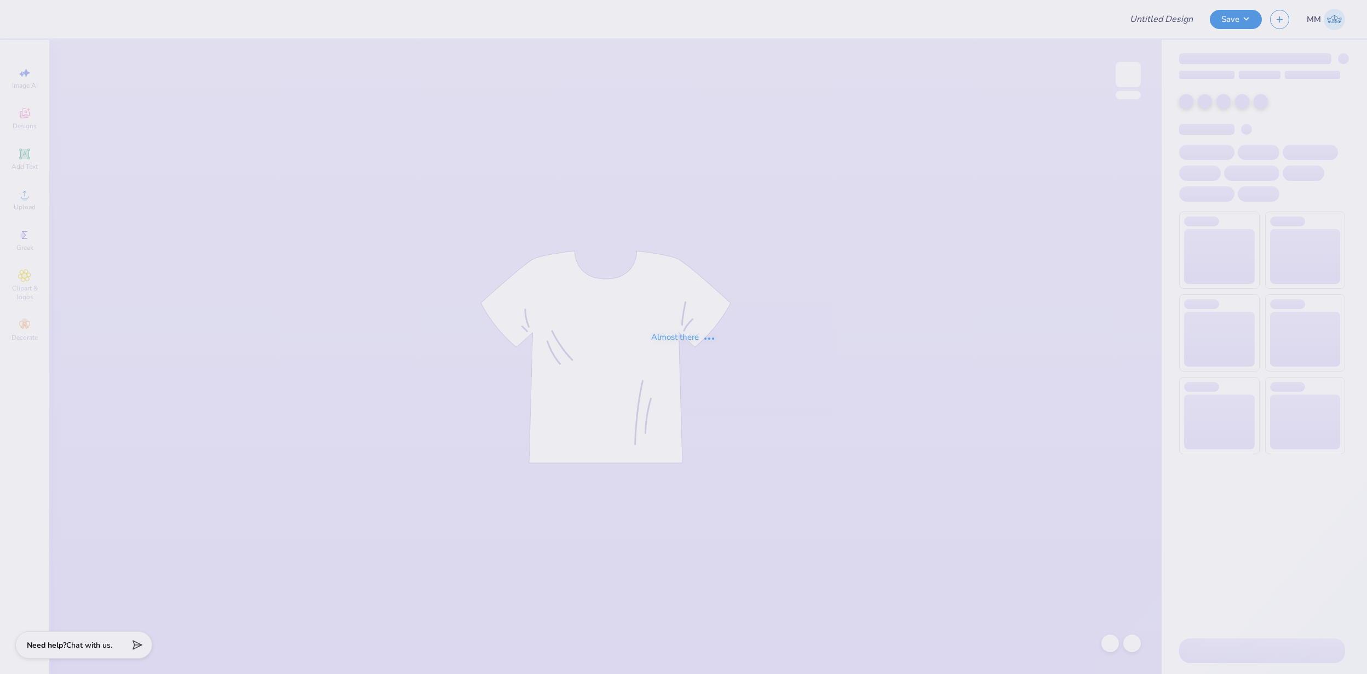
type input "FPS239511"
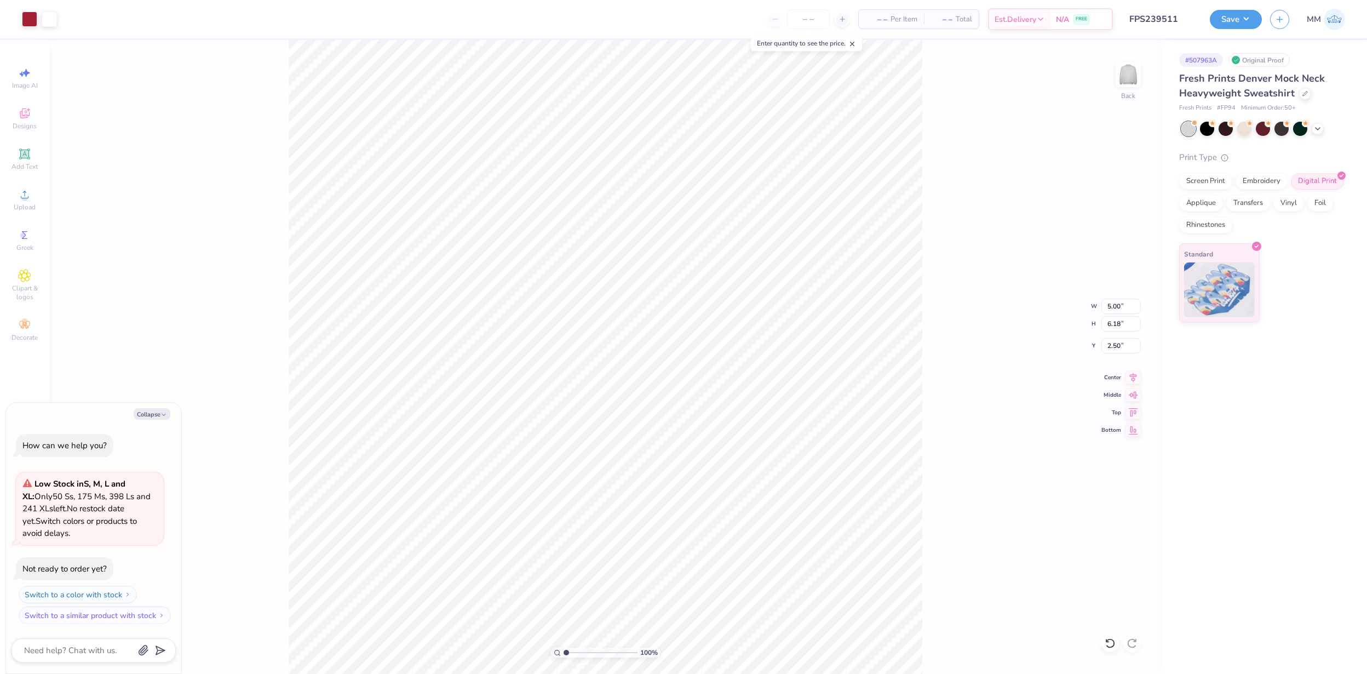
type textarea "x"
type input "2.39"
type textarea "x"
drag, startPoint x: 567, startPoint y: 652, endPoint x: 590, endPoint y: 651, distance: 23.0
type input "4.3"
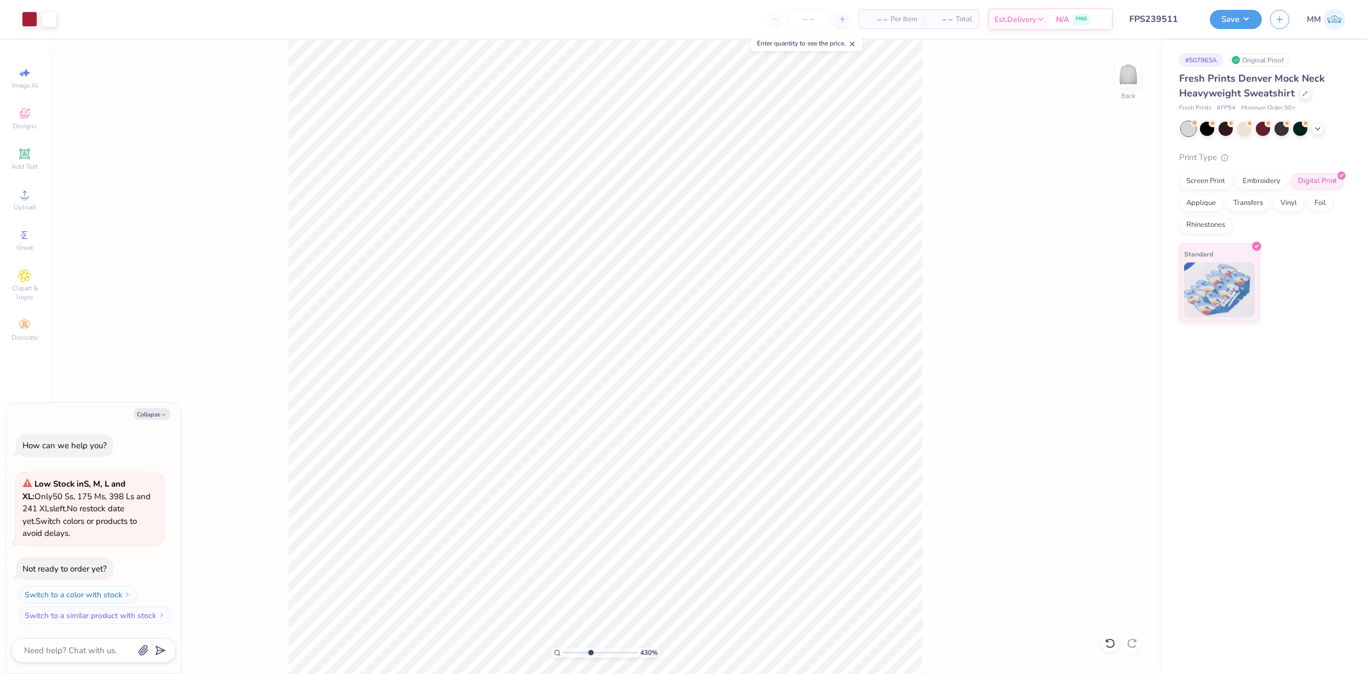
click at [590, 651] on input "range" at bounding box center [601, 652] width 74 height 10
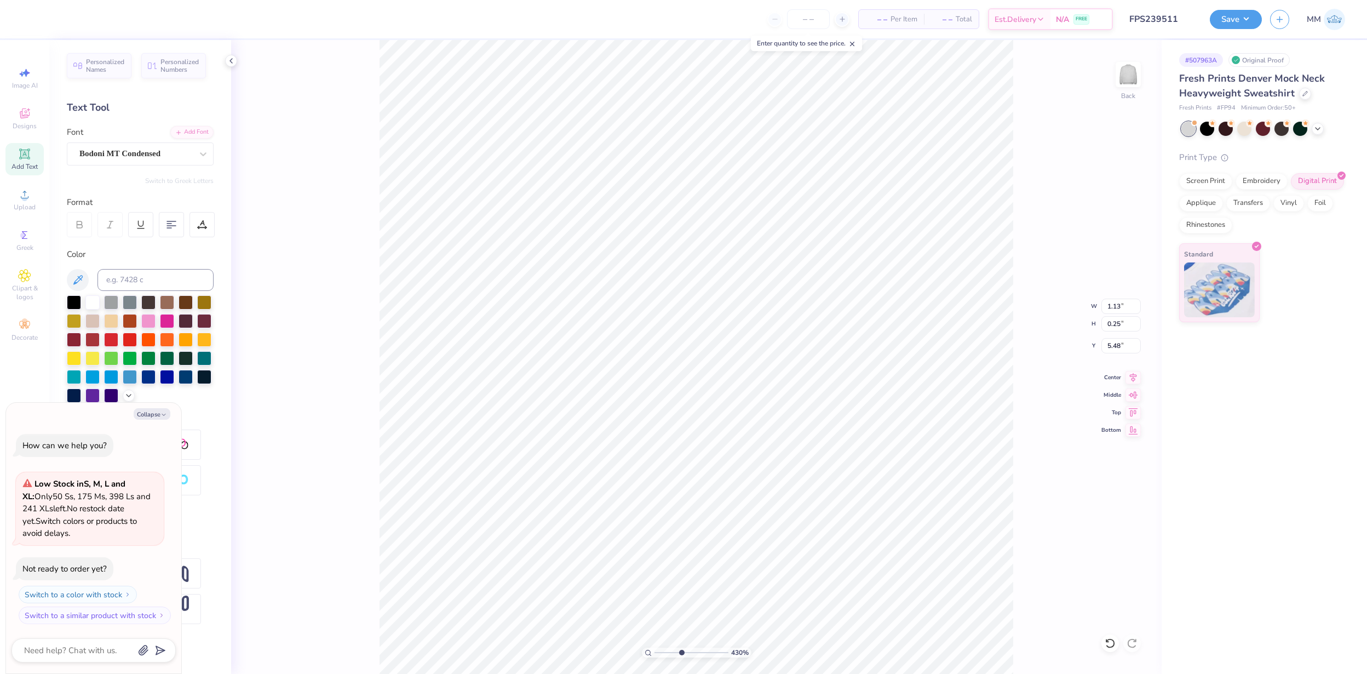
type textarea "x"
type input "3.13"
type input "0.64"
type input "7.92"
type textarea "x"
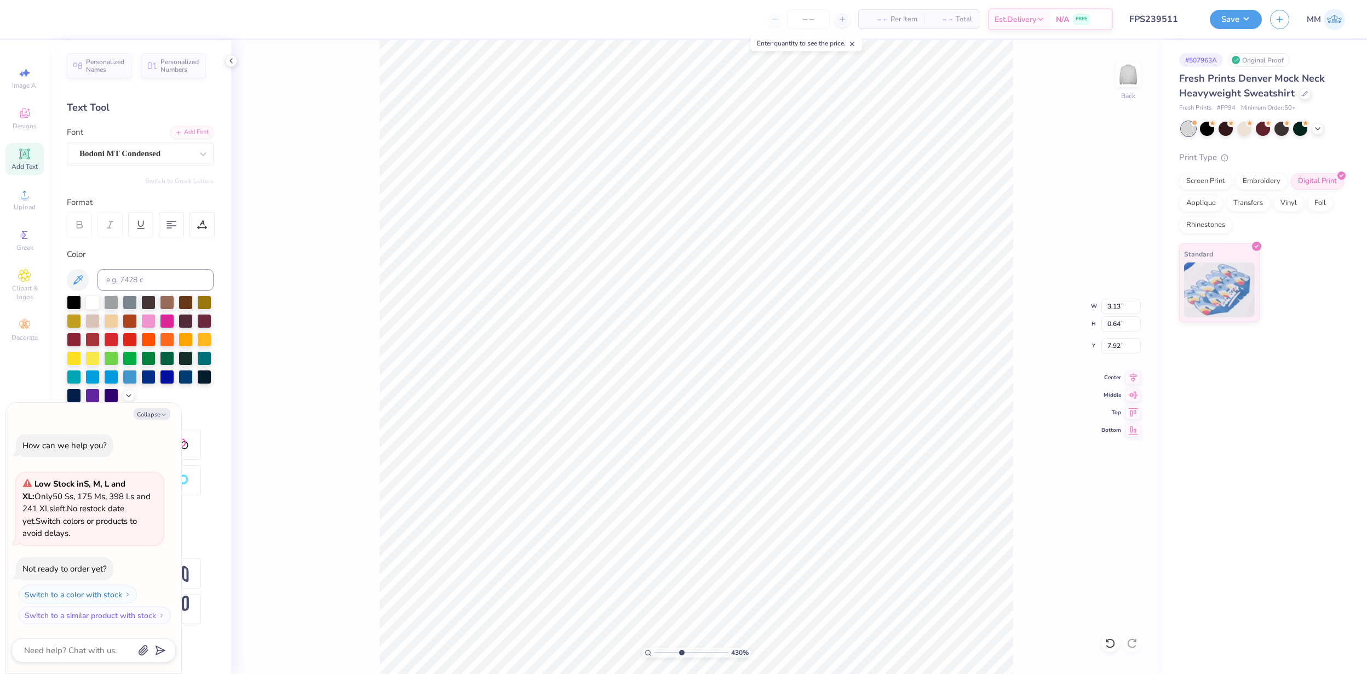
type input "5.00"
type input "5.26"
type input "2.39"
type textarea "x"
type input "2.49"
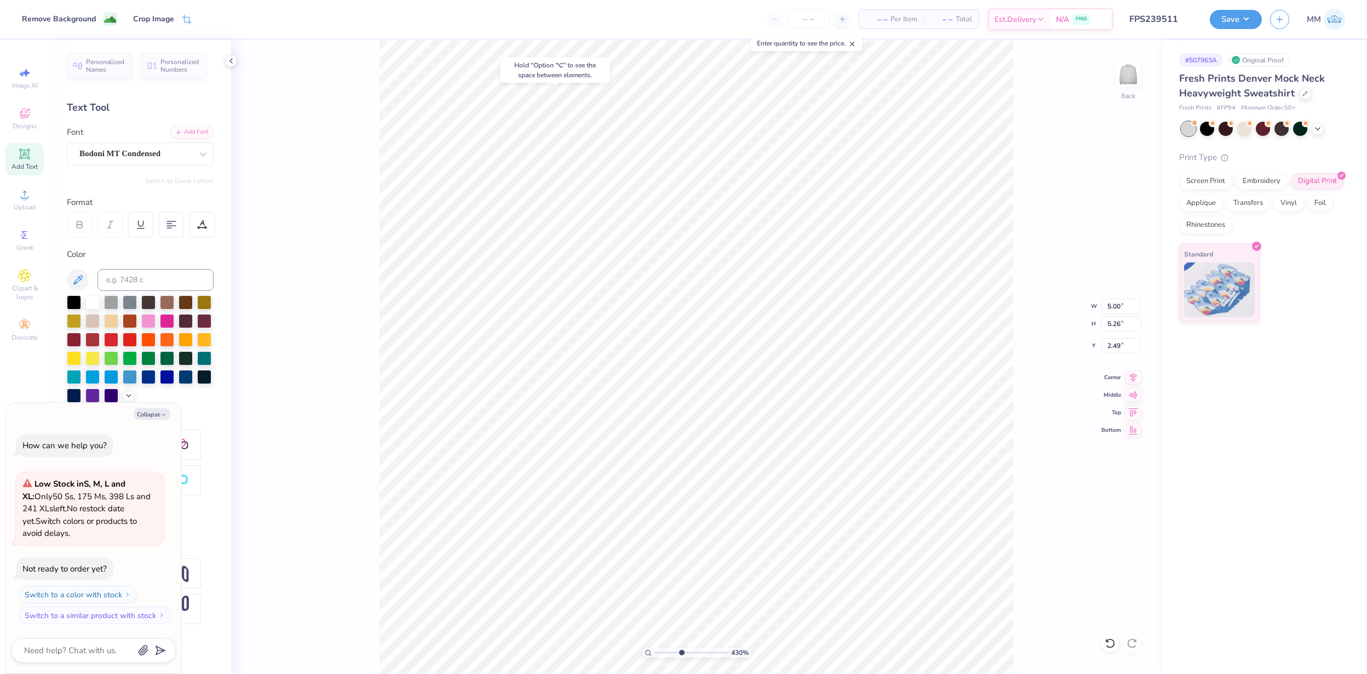
type textarea "x"
type input "2.30"
drag, startPoint x: 693, startPoint y: 647, endPoint x: 669, endPoint y: 648, distance: 23.6
type input "2.7"
click at [669, 648] on input "range" at bounding box center [692, 652] width 74 height 10
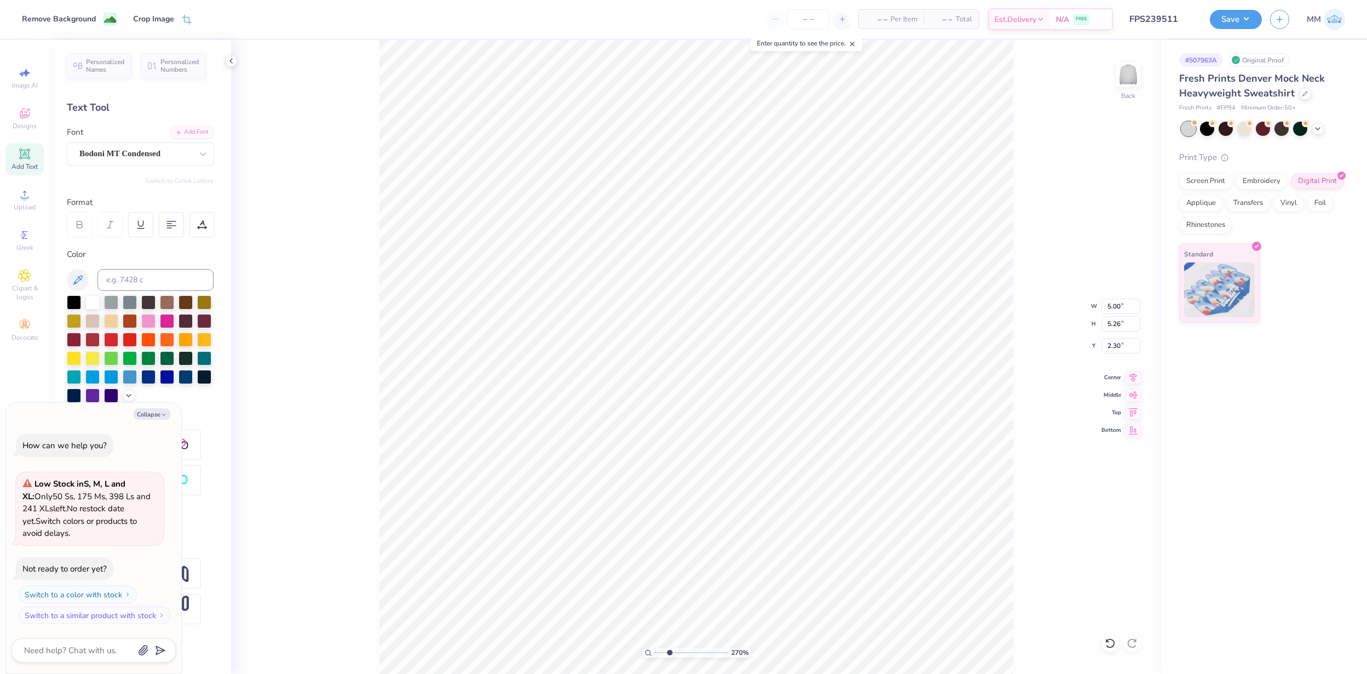
type textarea "x"
type input "4.58"
type input "5.43"
type input "2.21"
type textarea "x"
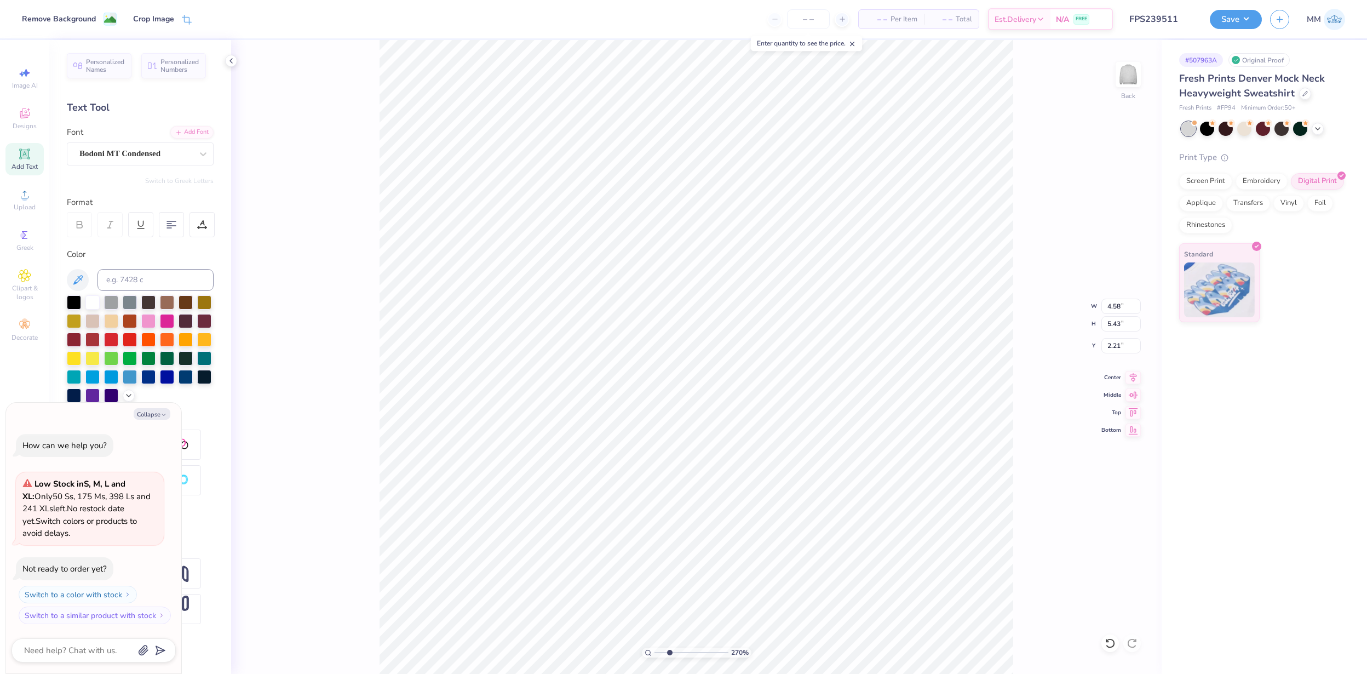
type input "4.45"
type input "5.49"
type input "2.17"
click at [1109, 641] on icon at bounding box center [1110, 643] width 11 height 11
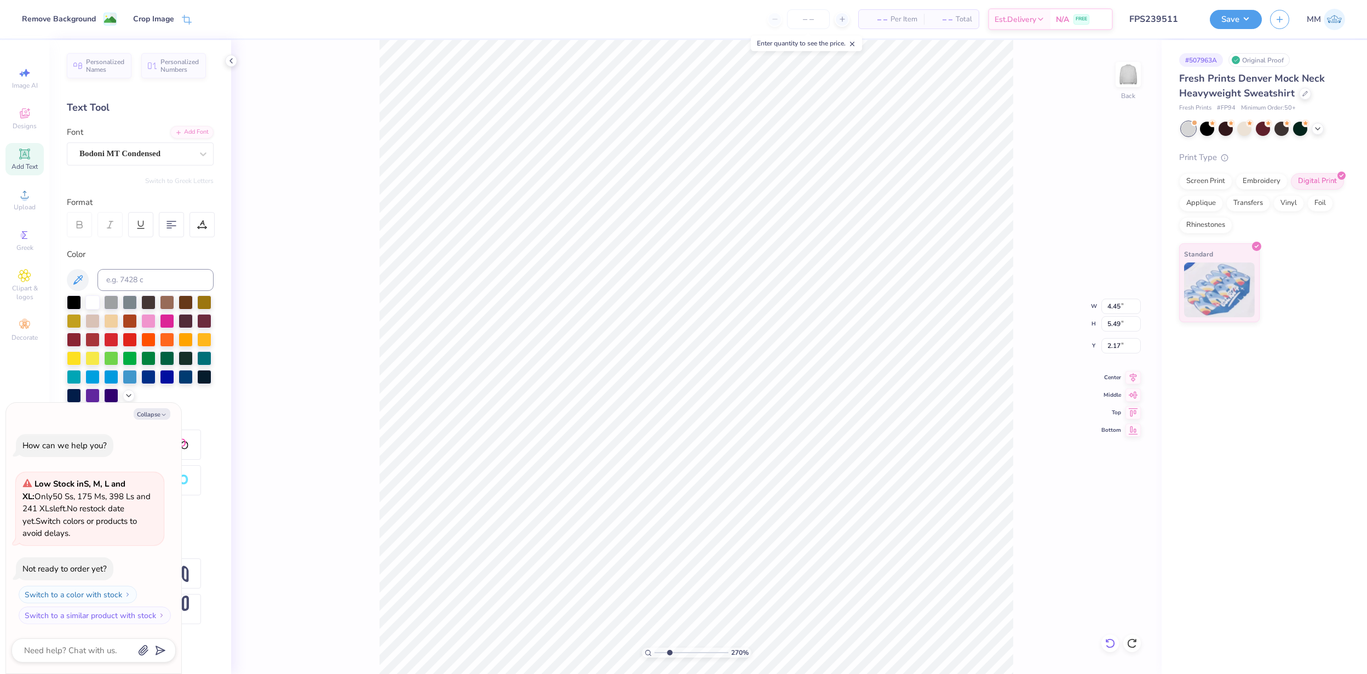
type textarea "x"
type input "4.58"
type input "5.43"
type input "2.21"
type textarea "x"
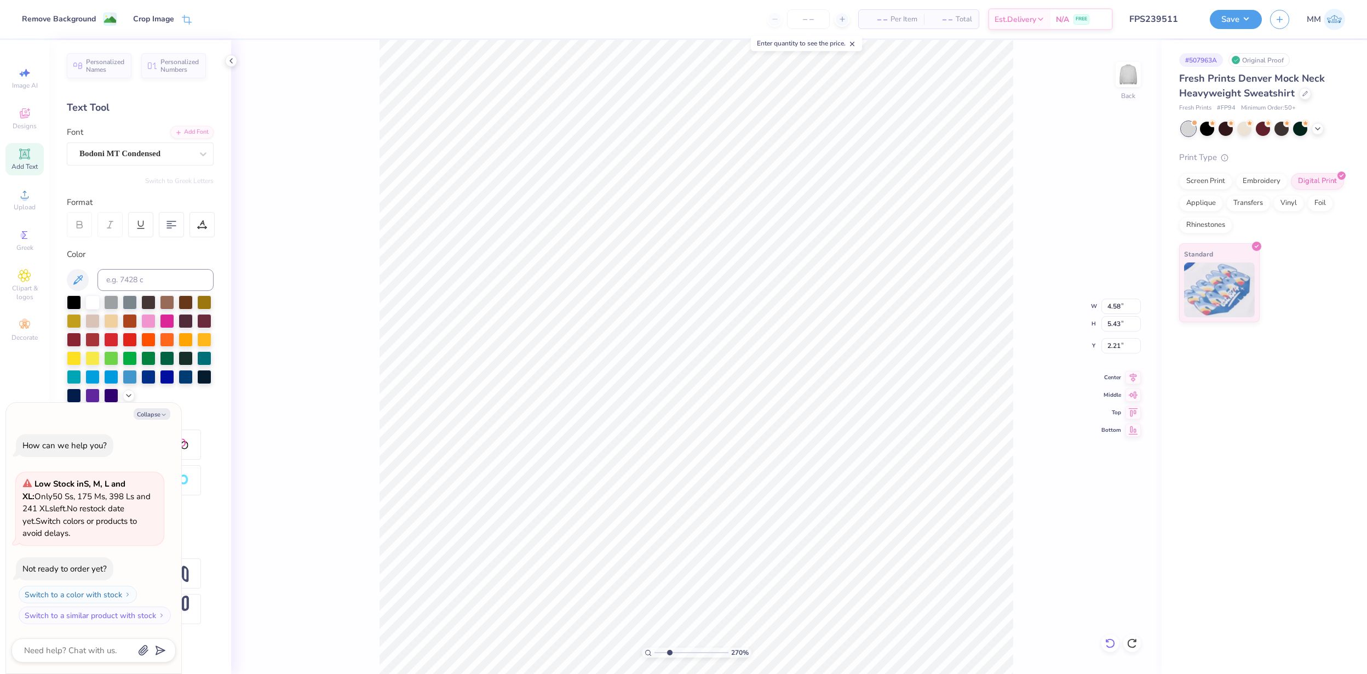
type input "5.00"
type input "5.26"
type input "2.30"
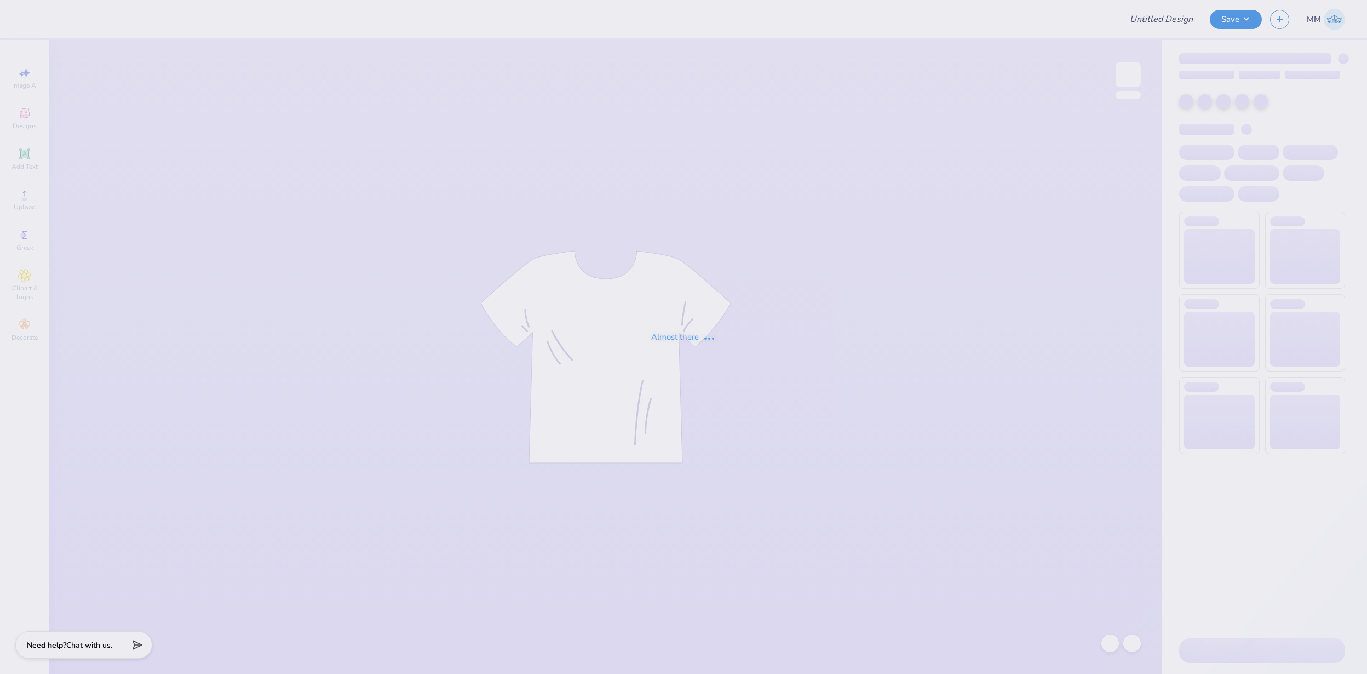
type input "FPS239513"
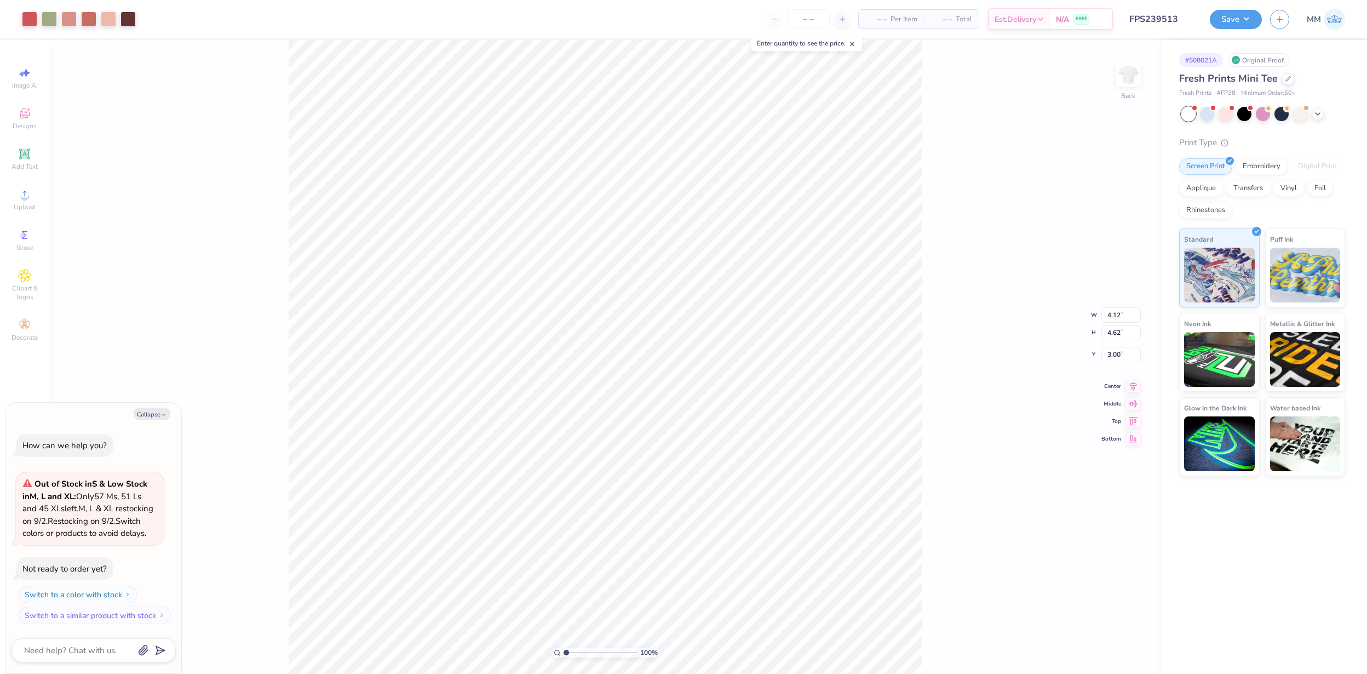
type textarea "x"
type input "2.21"
click at [1251, 20] on button "Save" at bounding box center [1236, 17] width 52 height 19
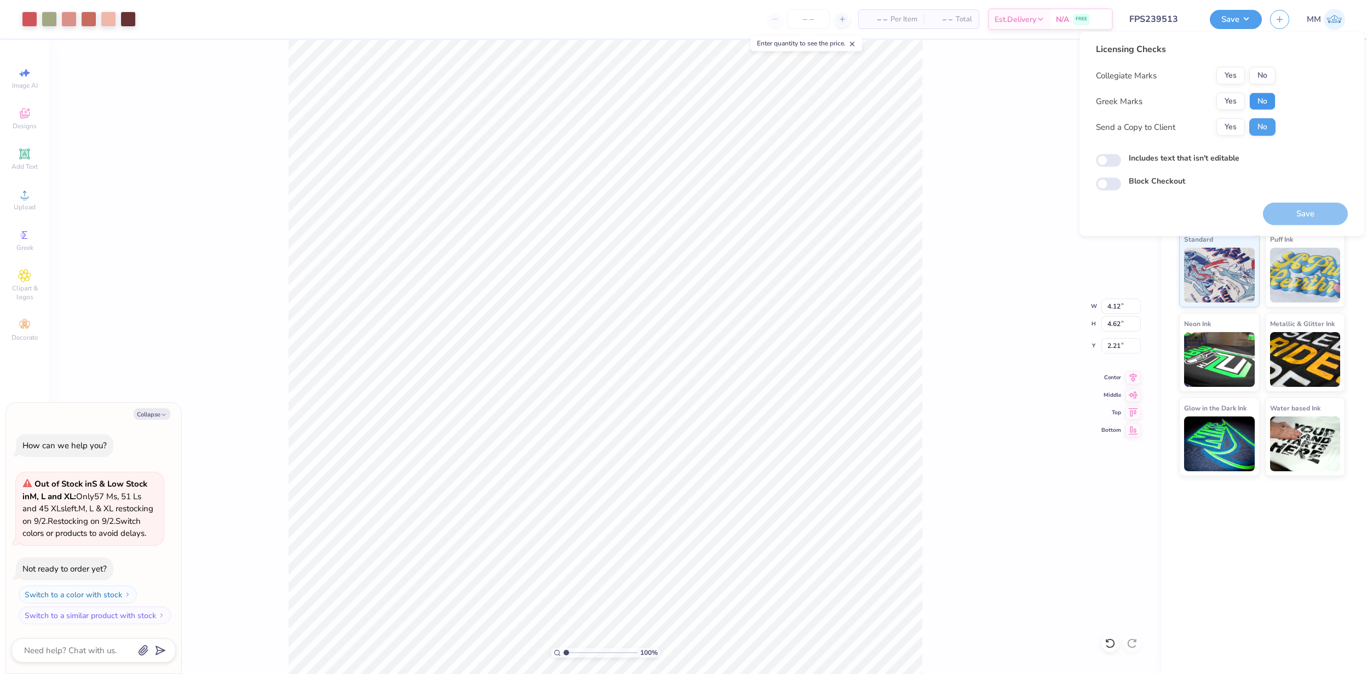
click at [1263, 108] on button "No" at bounding box center [1263, 102] width 26 height 18
click at [1264, 68] on button "No" at bounding box center [1263, 76] width 26 height 18
click at [1308, 211] on button "Save" at bounding box center [1305, 214] width 85 height 22
type textarea "x"
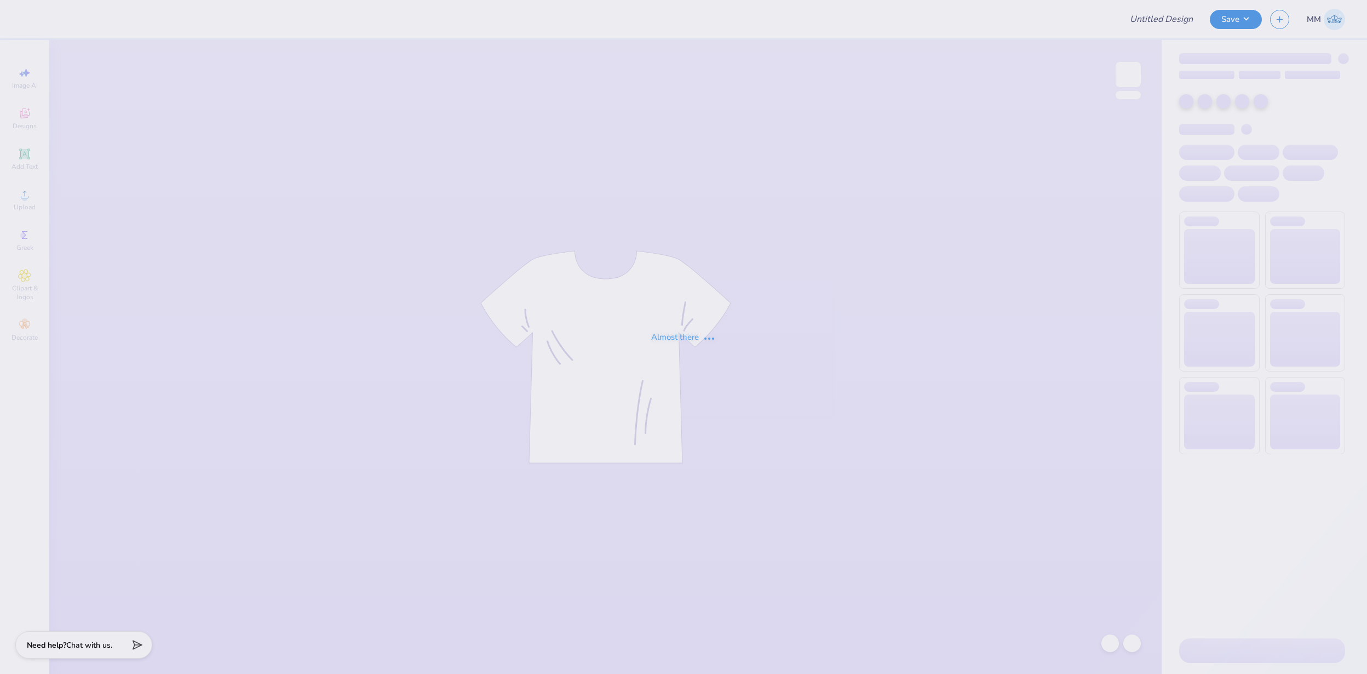
type input "FPS239209"
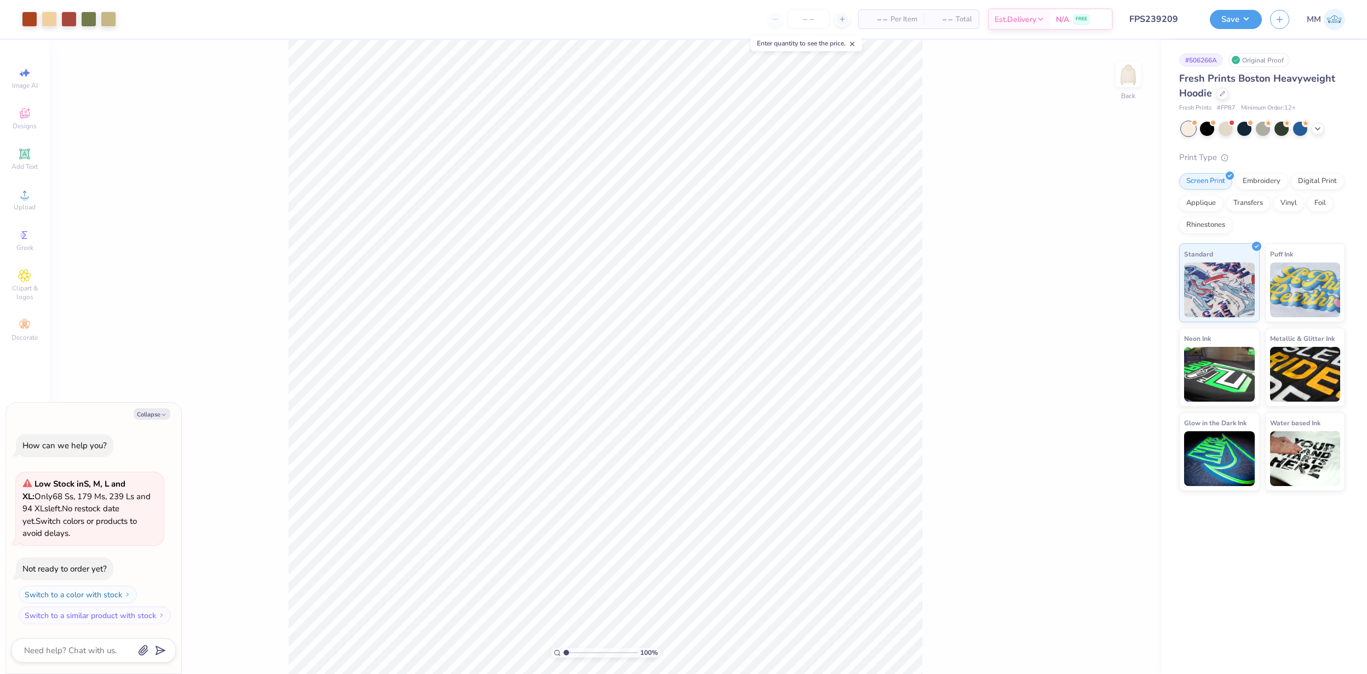
type textarea "x"
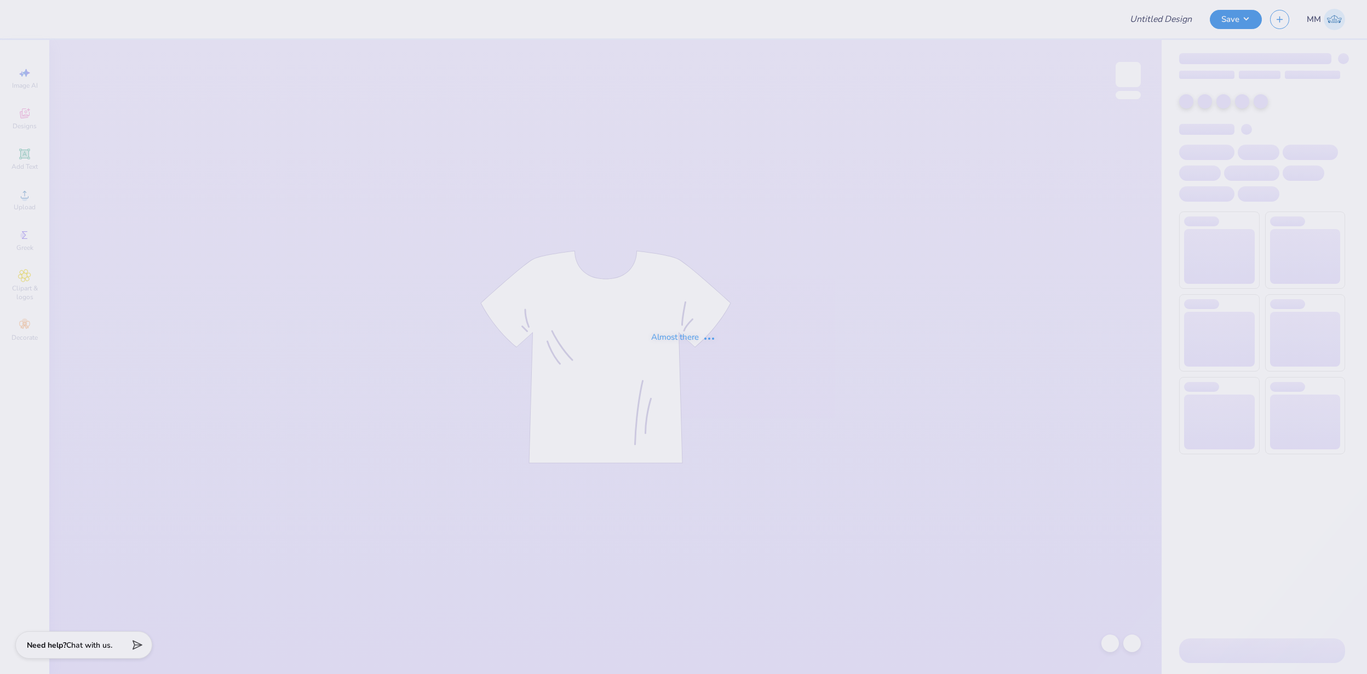
type input "FPS239513"
type input "FPS239518"
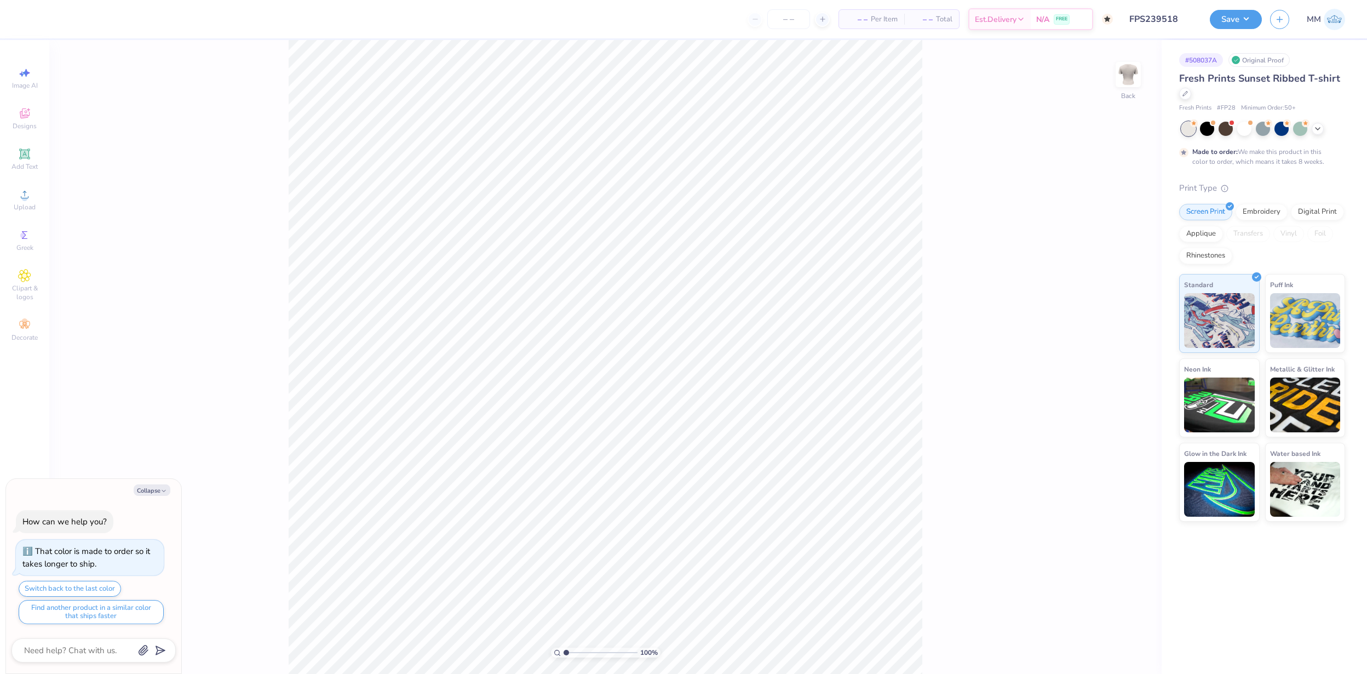
type textarea "x"
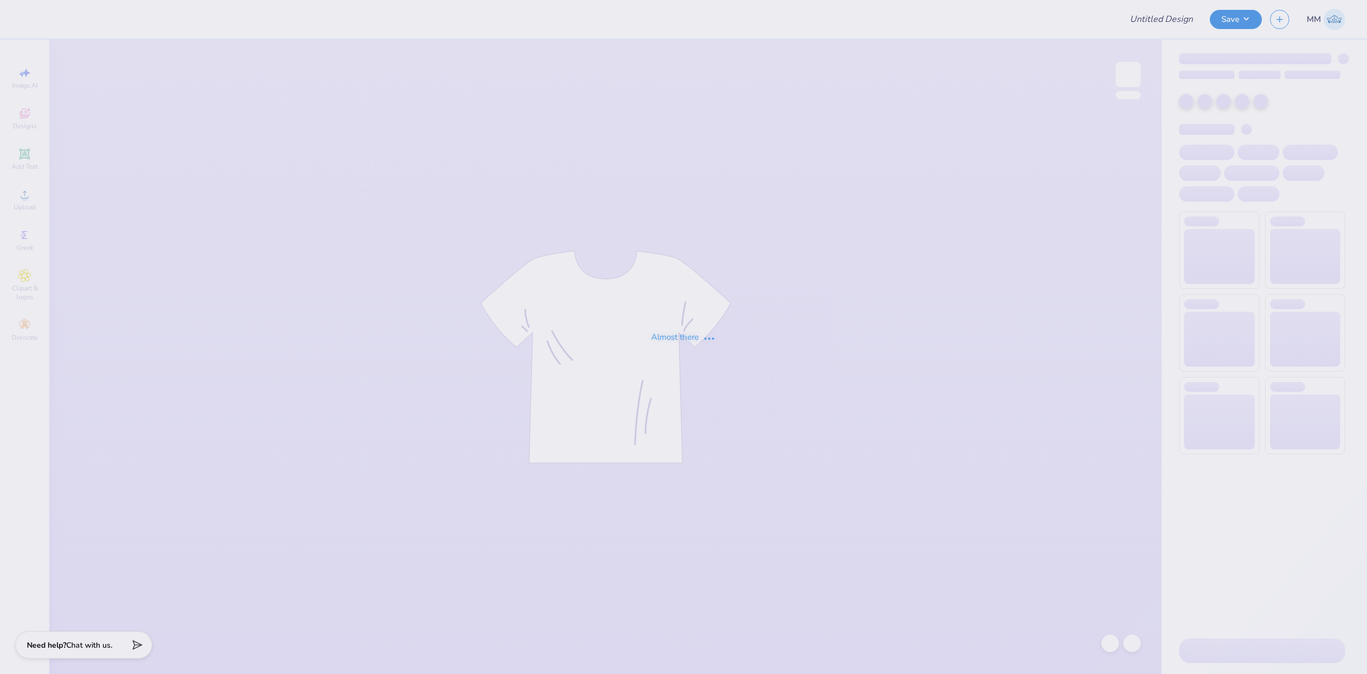
type input "FPS239519"
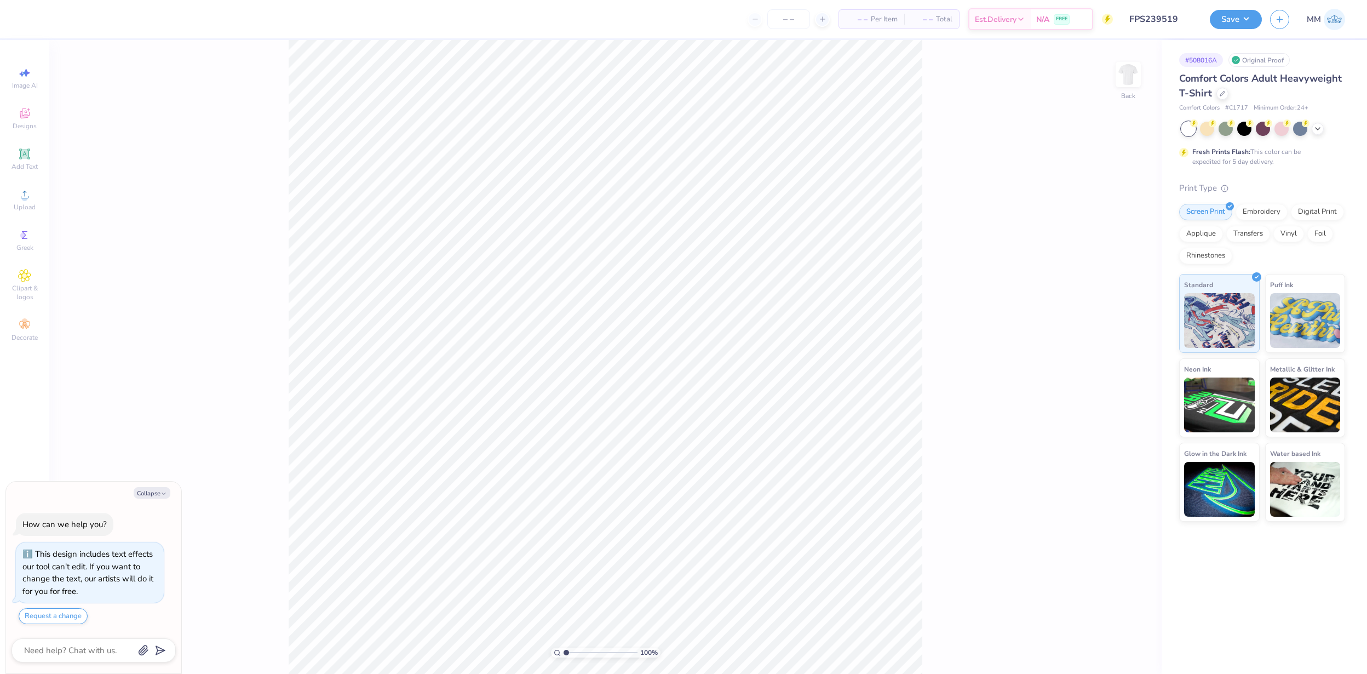
type textarea "x"
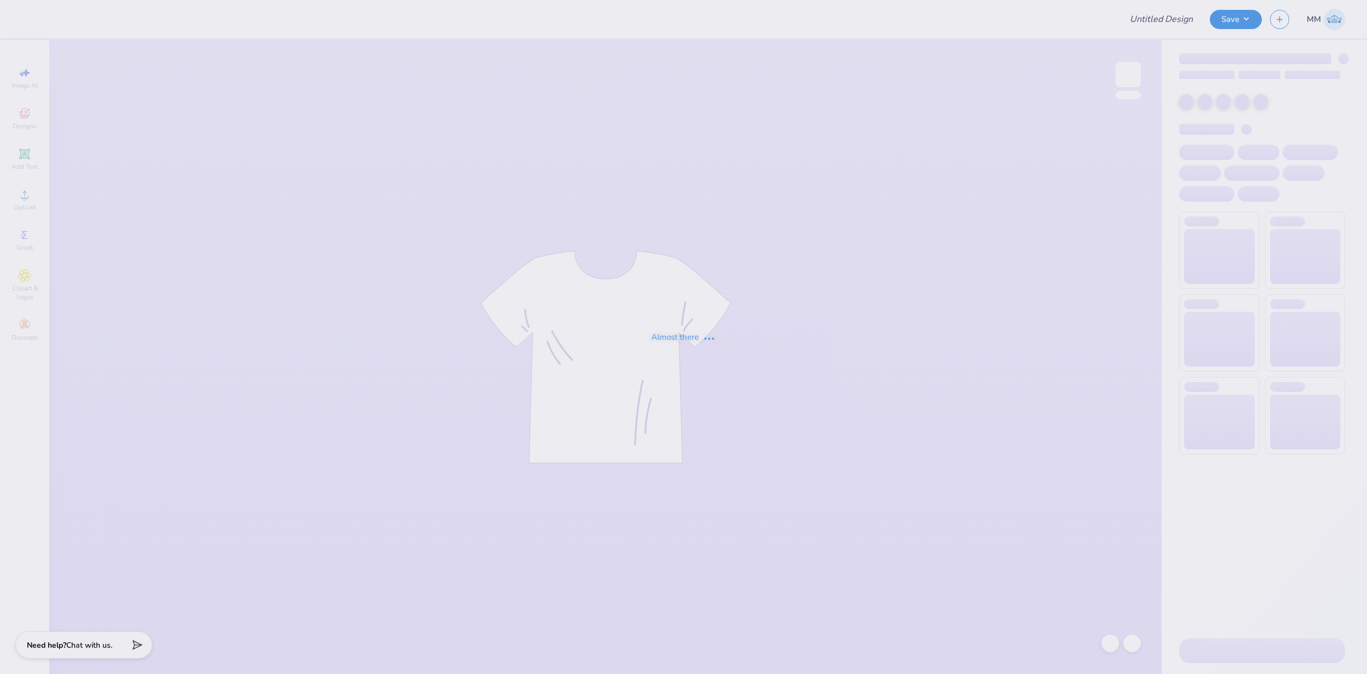
type input "FPS239223"
type input "FPS239409"
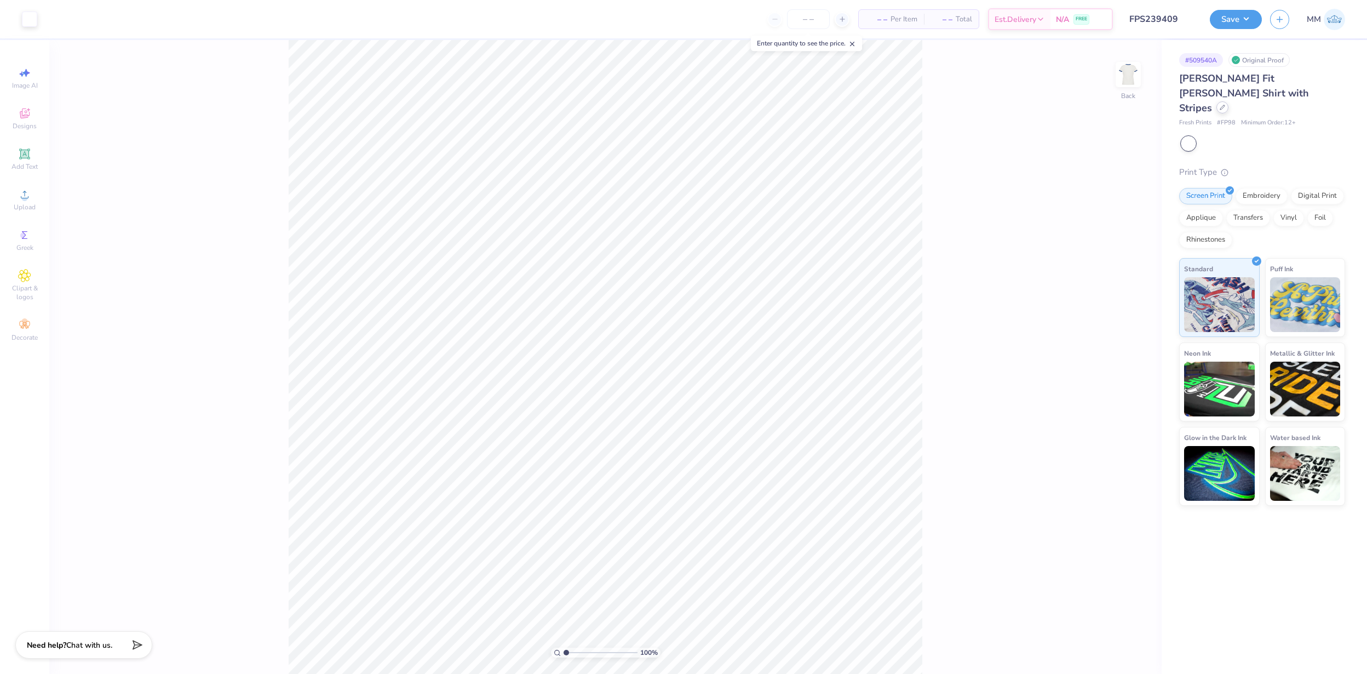
click at [1222, 101] on div at bounding box center [1223, 107] width 12 height 12
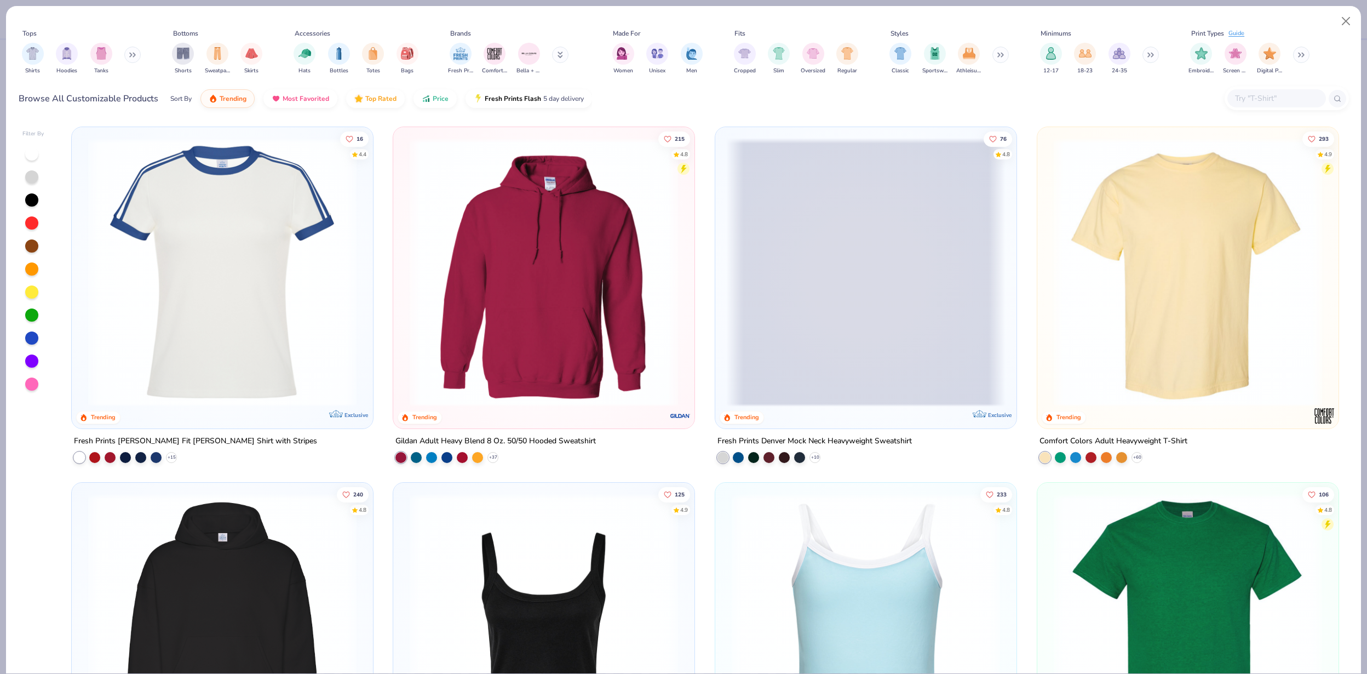
scroll to position [93, 0]
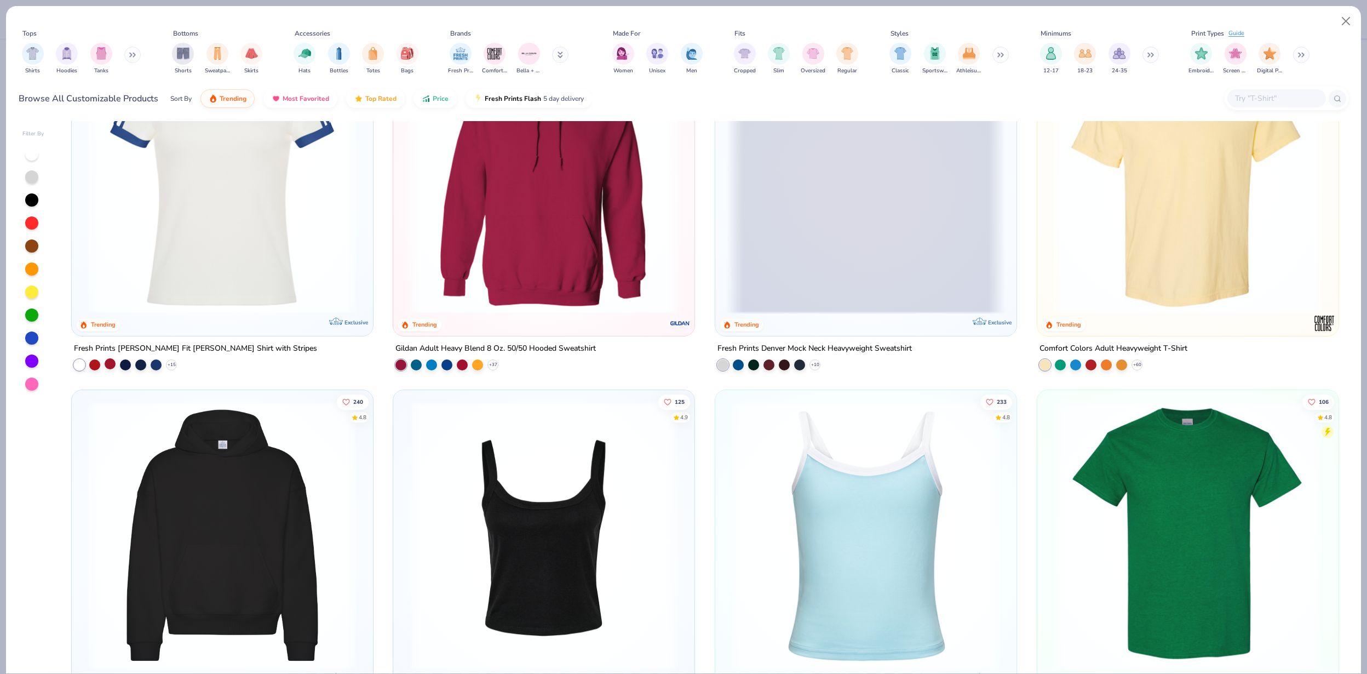
click at [105, 363] on div at bounding box center [110, 363] width 11 height 11
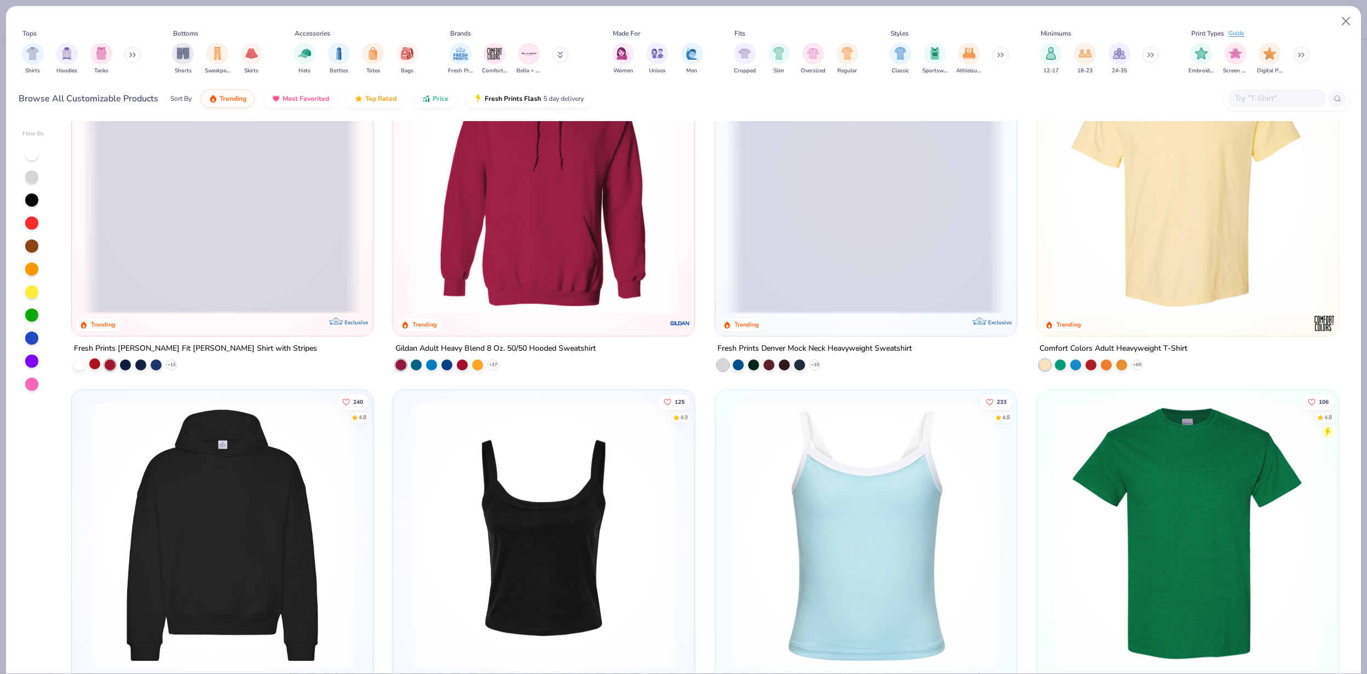
click at [96, 363] on div at bounding box center [94, 363] width 11 height 11
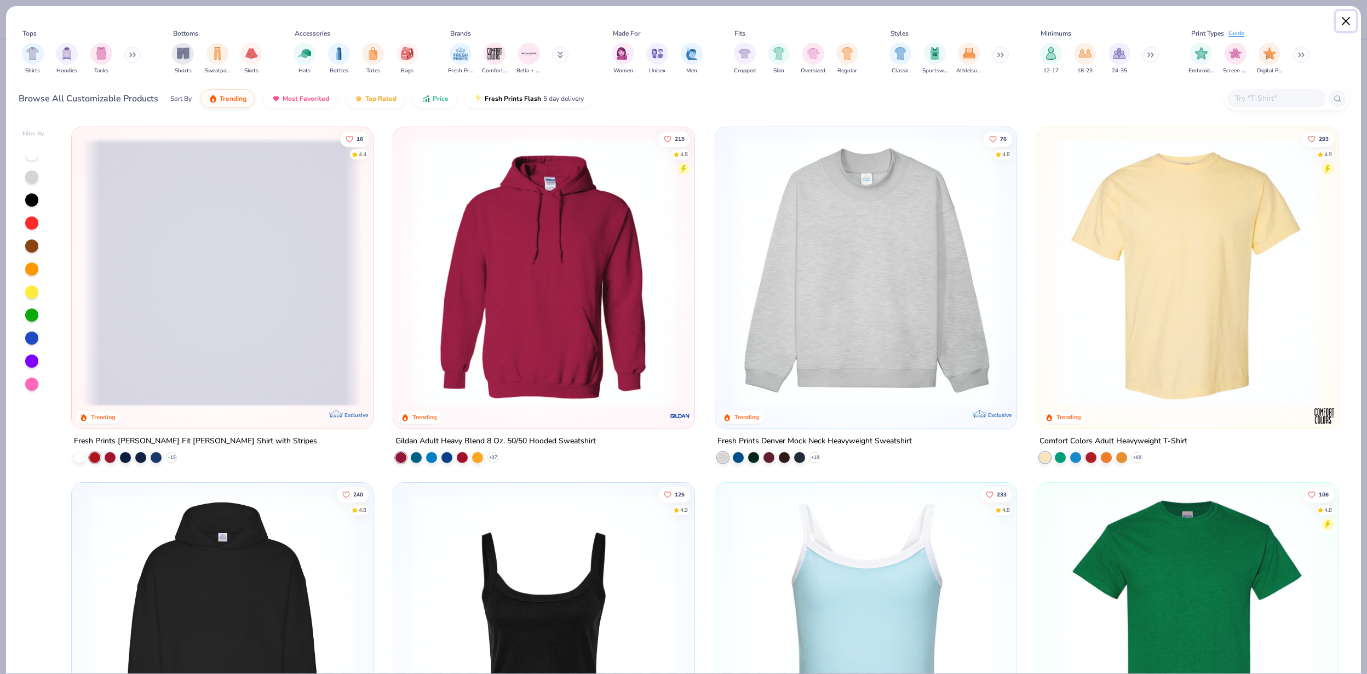
click at [1348, 25] on button "Close" at bounding box center [1346, 21] width 21 height 21
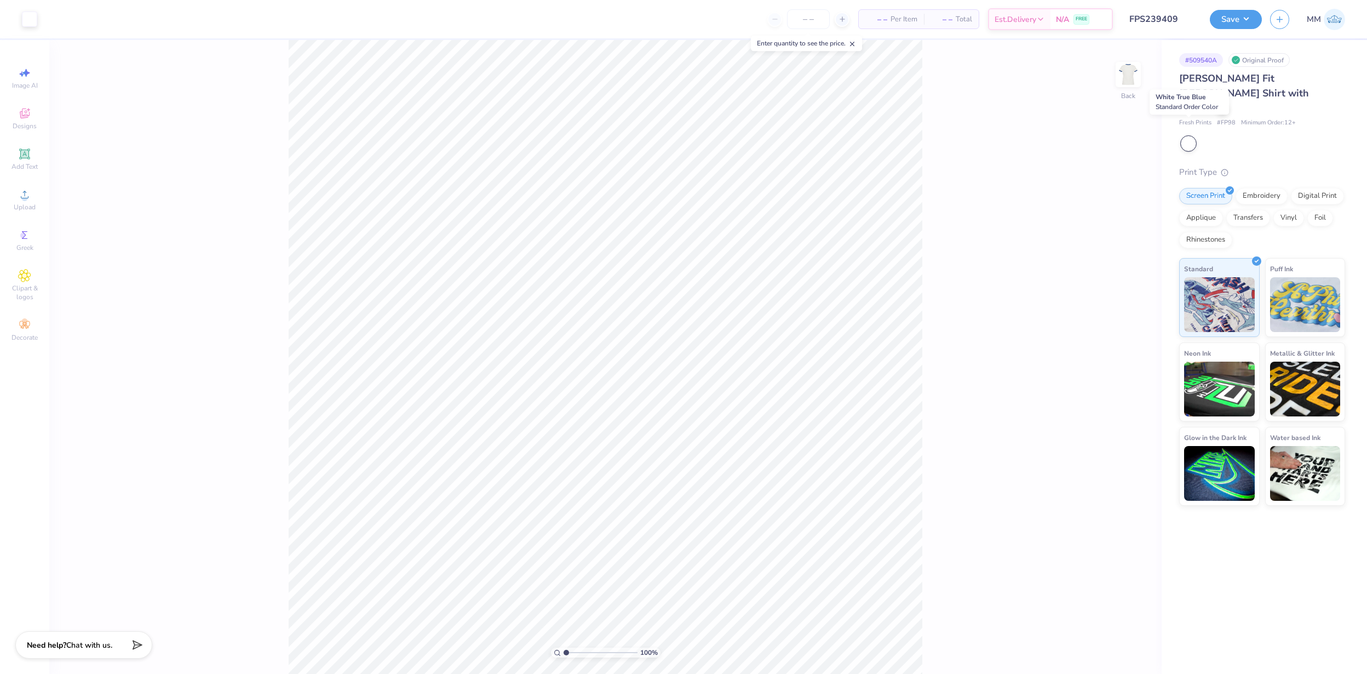
click at [1192, 136] on div at bounding box center [1189, 143] width 14 height 14
click at [1221, 101] on div "Simone Slim Fit Ringer Shirt with Stripes Fresh Prints # FP98 Minimum Order: 12…" at bounding box center [1262, 99] width 166 height 56
click at [1222, 101] on div at bounding box center [1223, 107] width 12 height 12
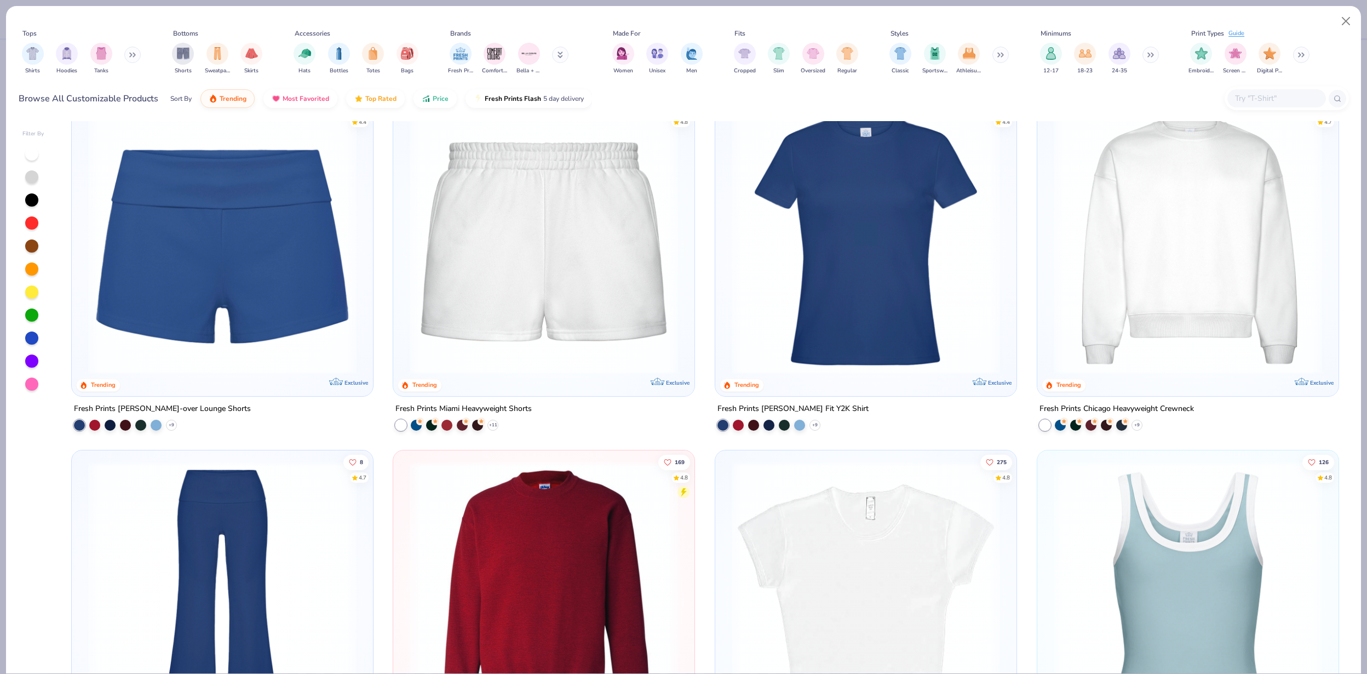
scroll to position [777, 0]
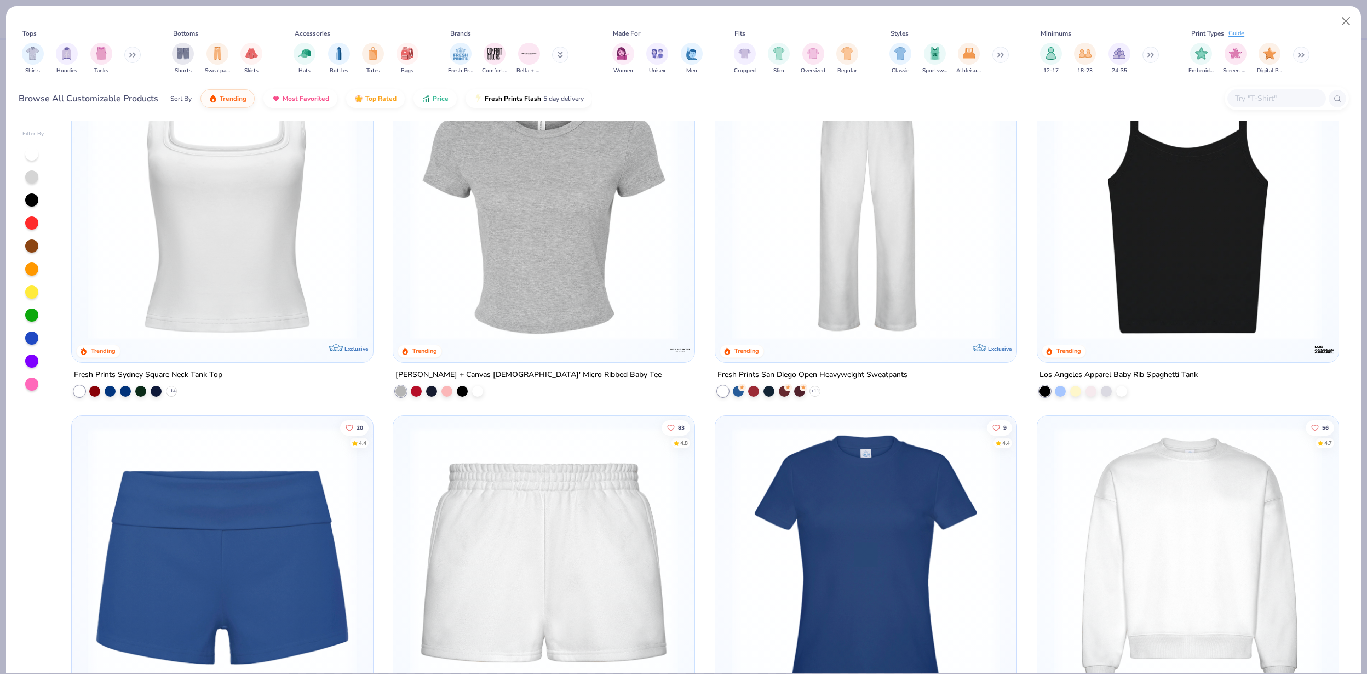
click at [544, 254] on img at bounding box center [543, 205] width 279 height 268
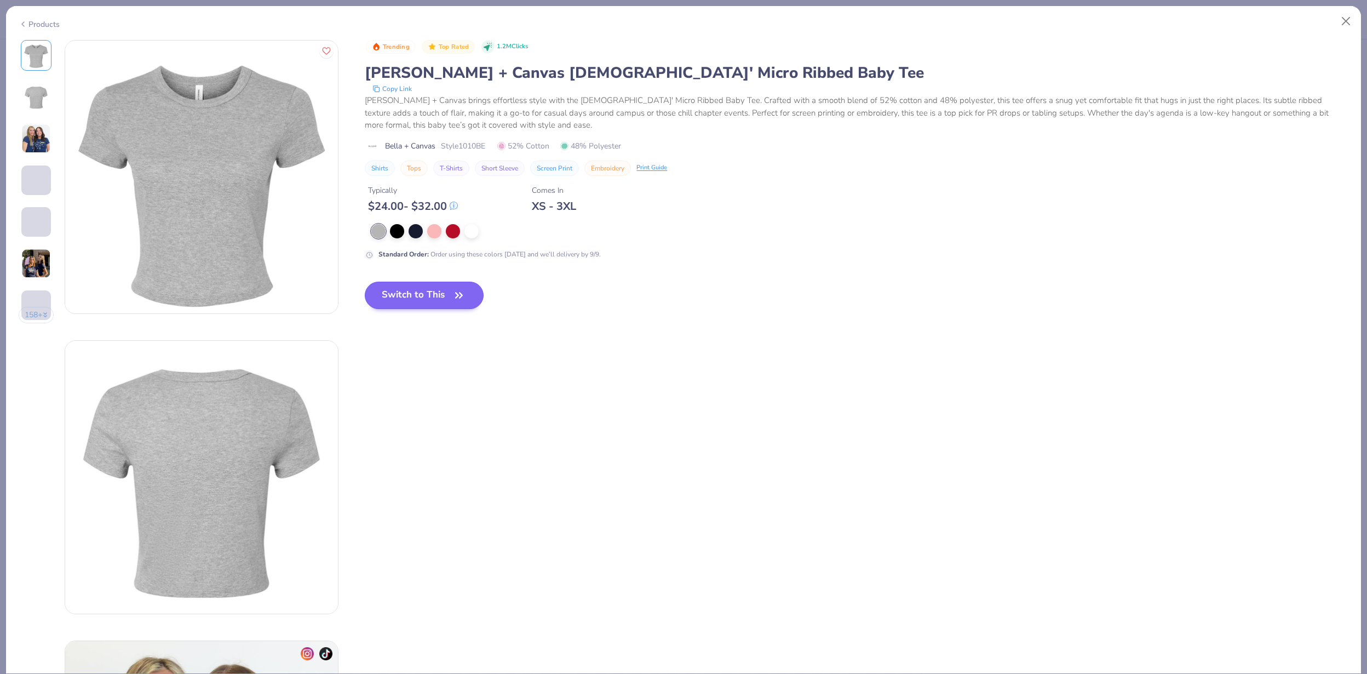
click at [451, 236] on div at bounding box center [453, 231] width 14 height 14
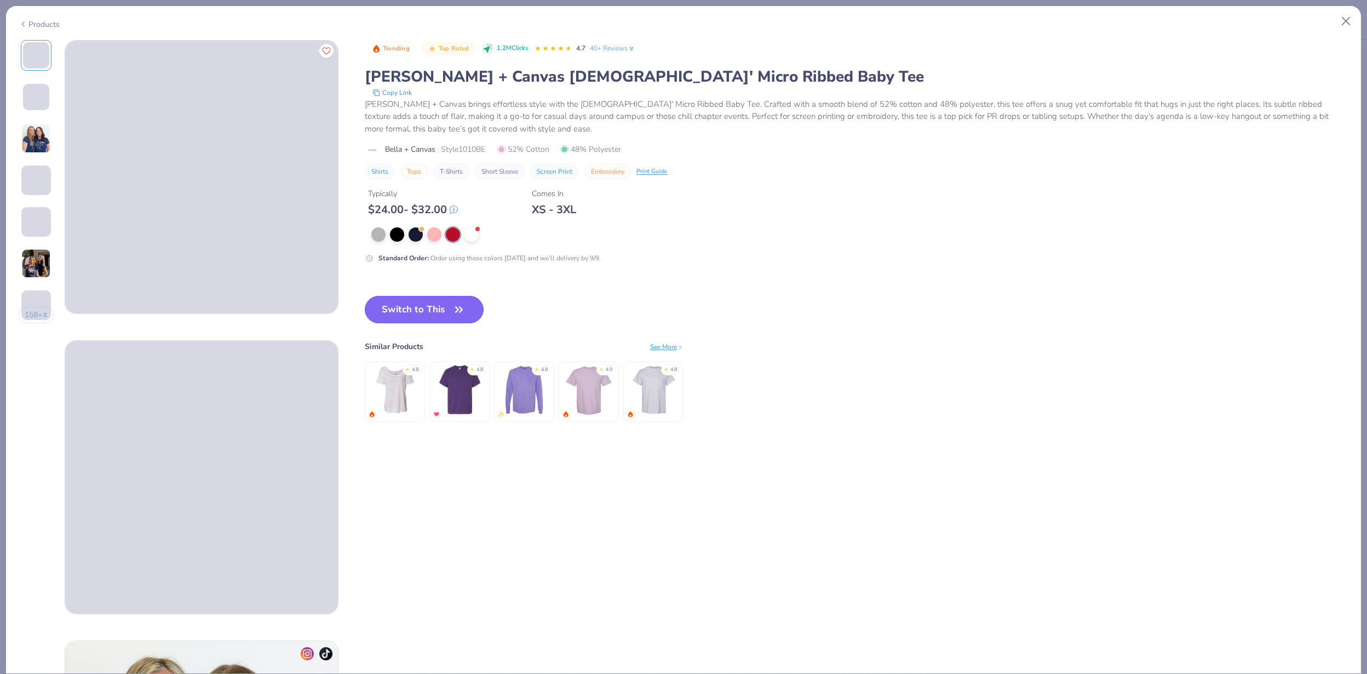
click at [445, 302] on button "Switch to This" at bounding box center [424, 309] width 119 height 27
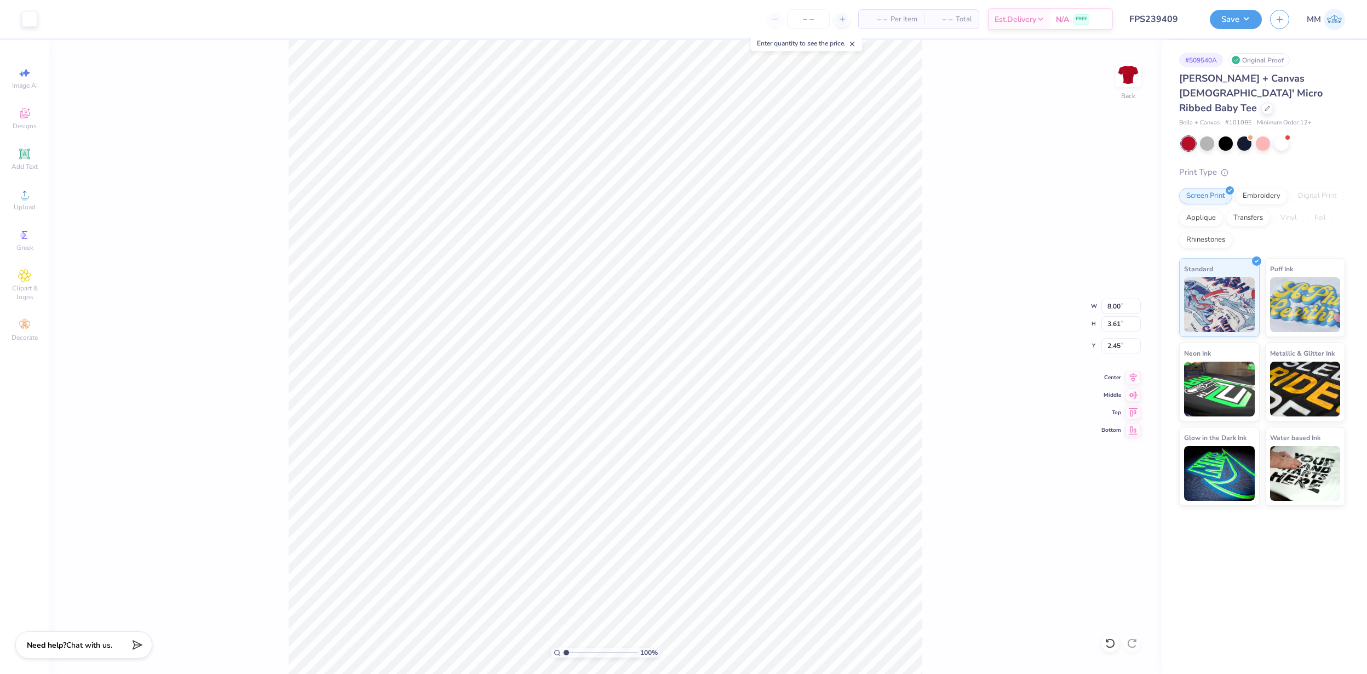
type input "2.45"
click at [1243, 19] on button "Save" at bounding box center [1236, 17] width 52 height 19
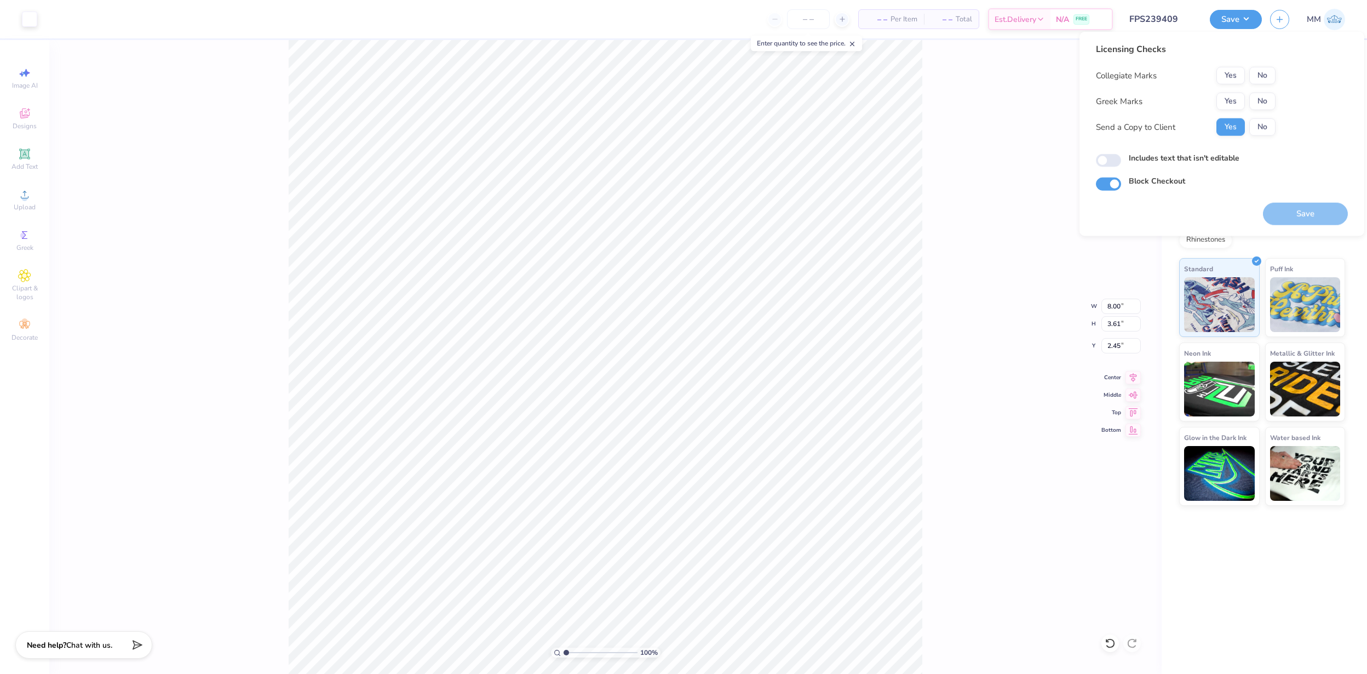
click at [1261, 116] on div "Collegiate Marks Yes No Greek Marks Yes No Send a Copy to Client Yes No" at bounding box center [1186, 101] width 180 height 69
click at [1261, 100] on button "No" at bounding box center [1263, 102] width 26 height 18
click at [1261, 83] on button "No" at bounding box center [1263, 76] width 26 height 18
click at [1304, 211] on button "Save" at bounding box center [1305, 214] width 85 height 22
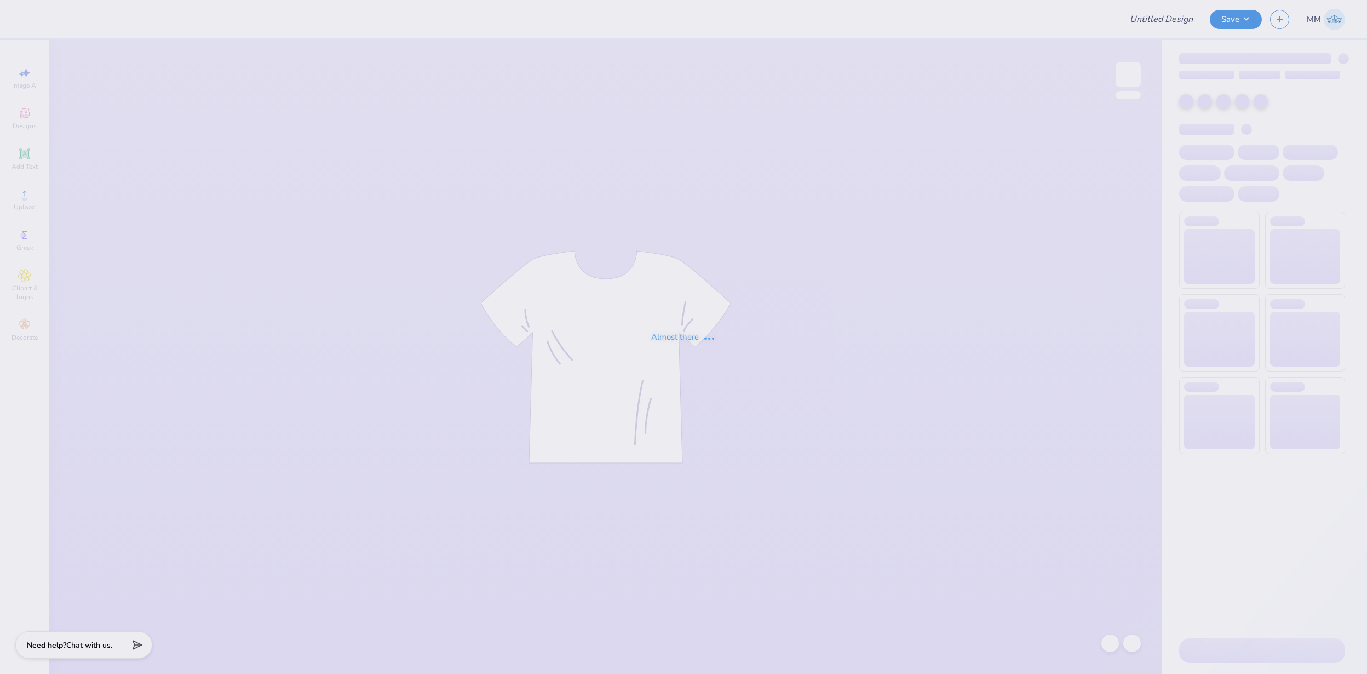
type input "FPS239427"
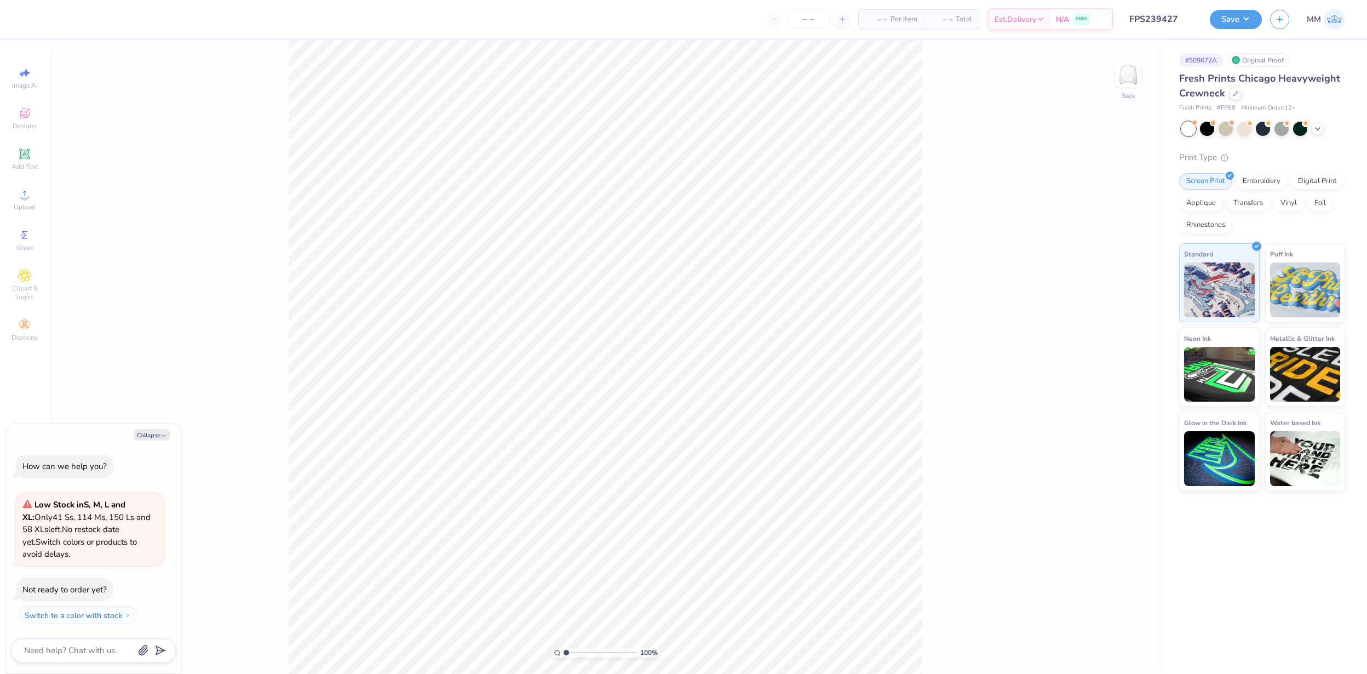
type textarea "x"
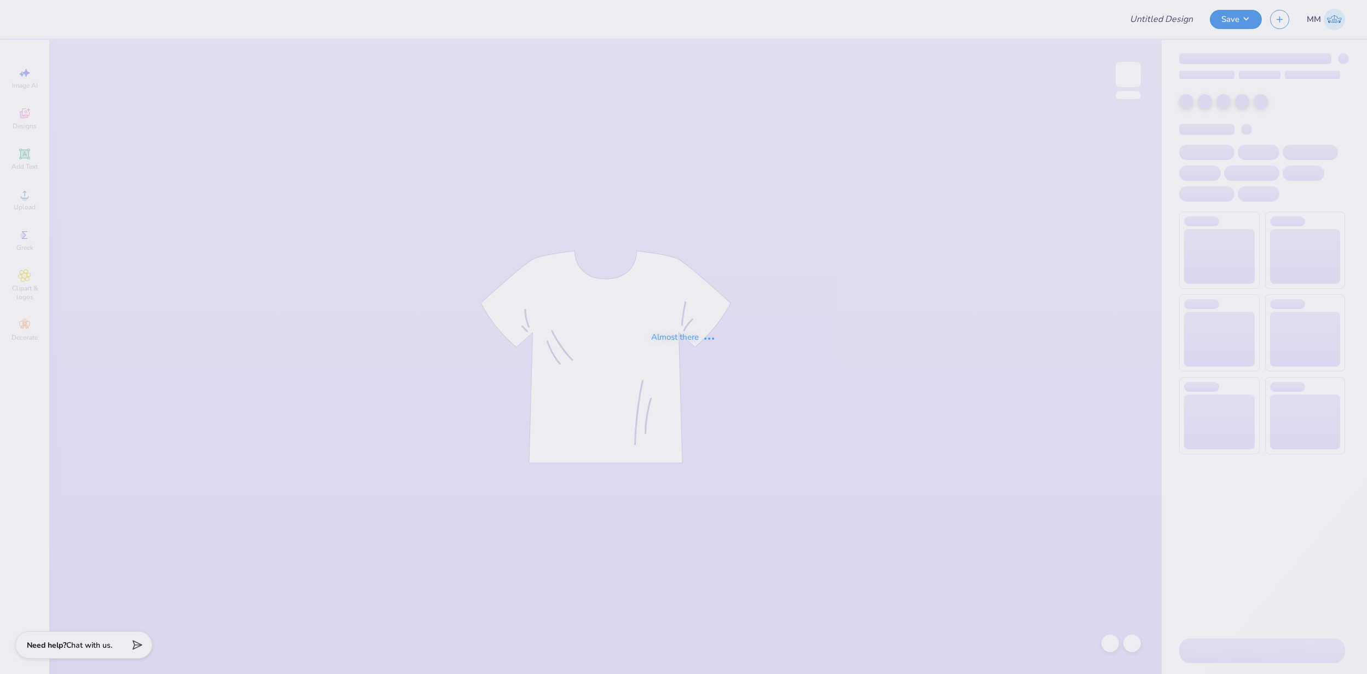
type input "FPS239423"
type input "FPS239424"
type input "FPS239425"
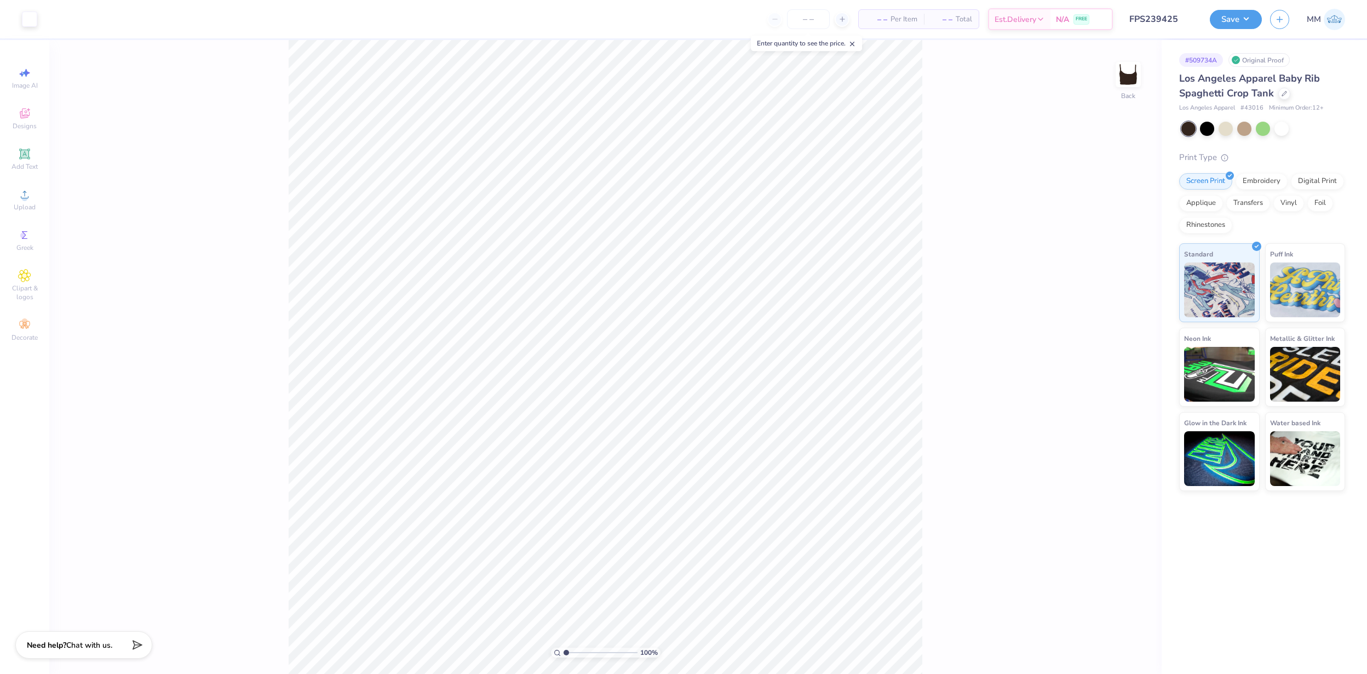
click at [1017, 461] on div "100 % Back" at bounding box center [605, 357] width 1113 height 634
